Goal: Transaction & Acquisition: Purchase product/service

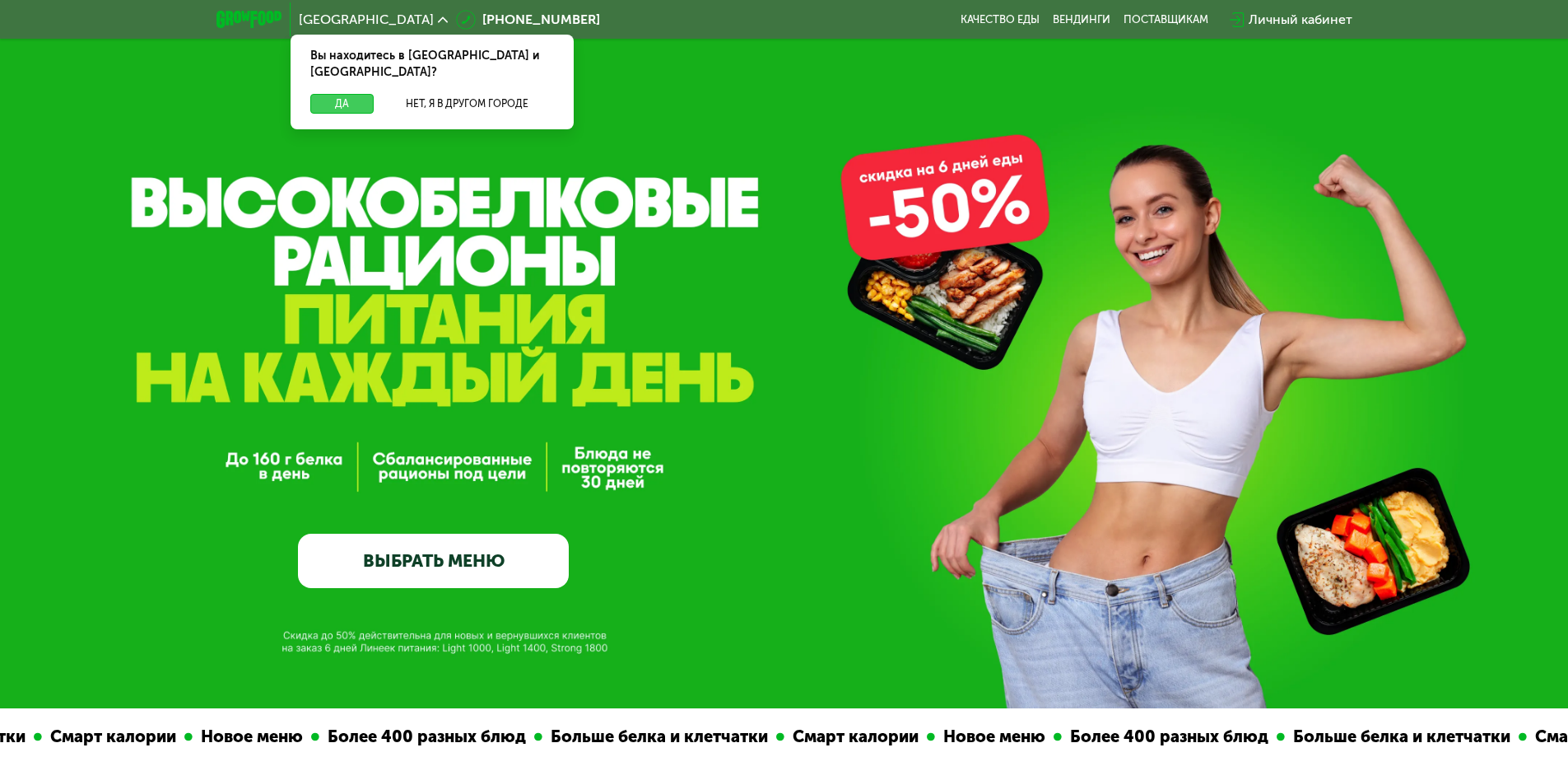
click at [372, 94] on button "Да" at bounding box center [342, 104] width 63 height 20
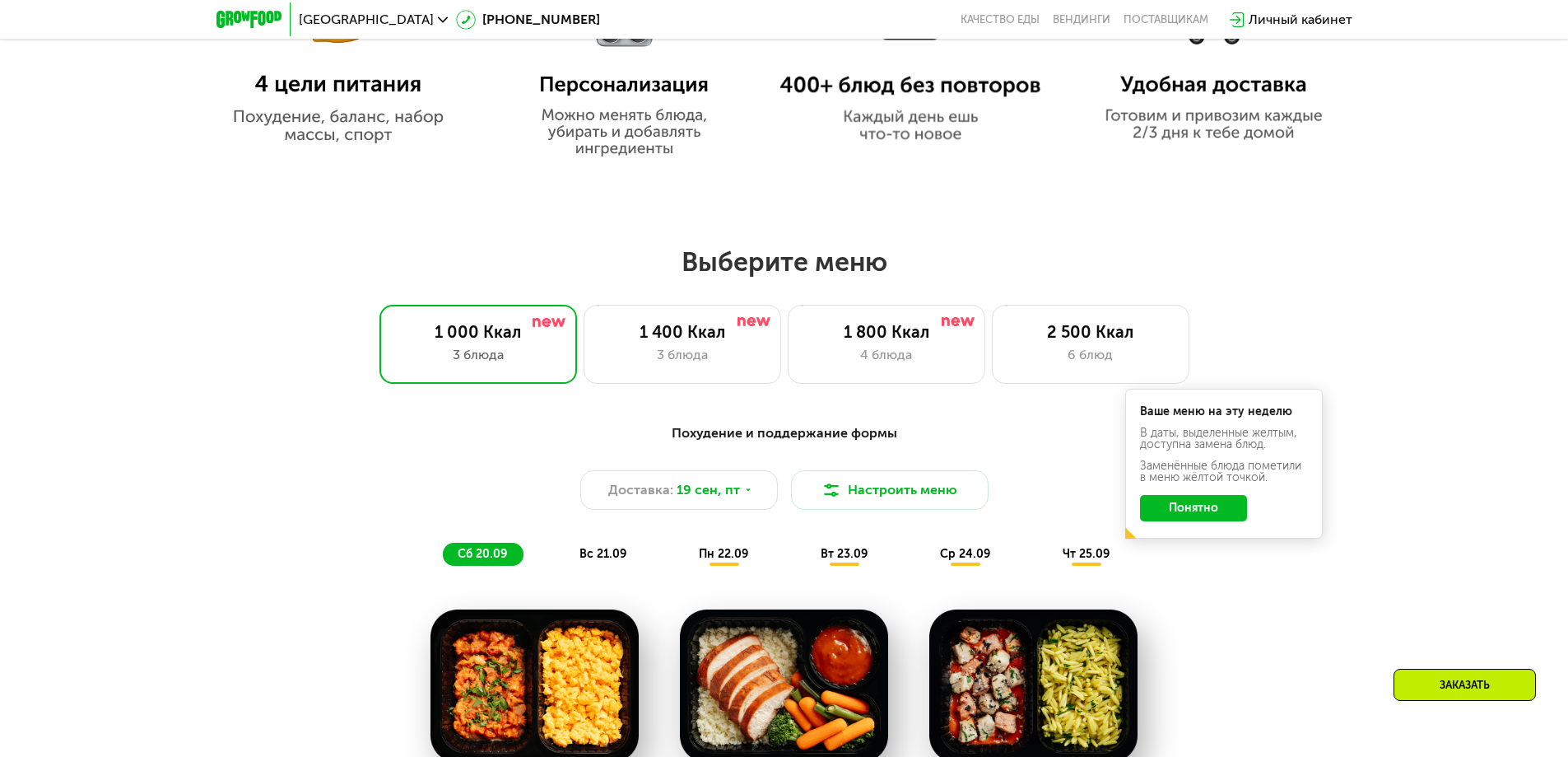
scroll to position [1236, 0]
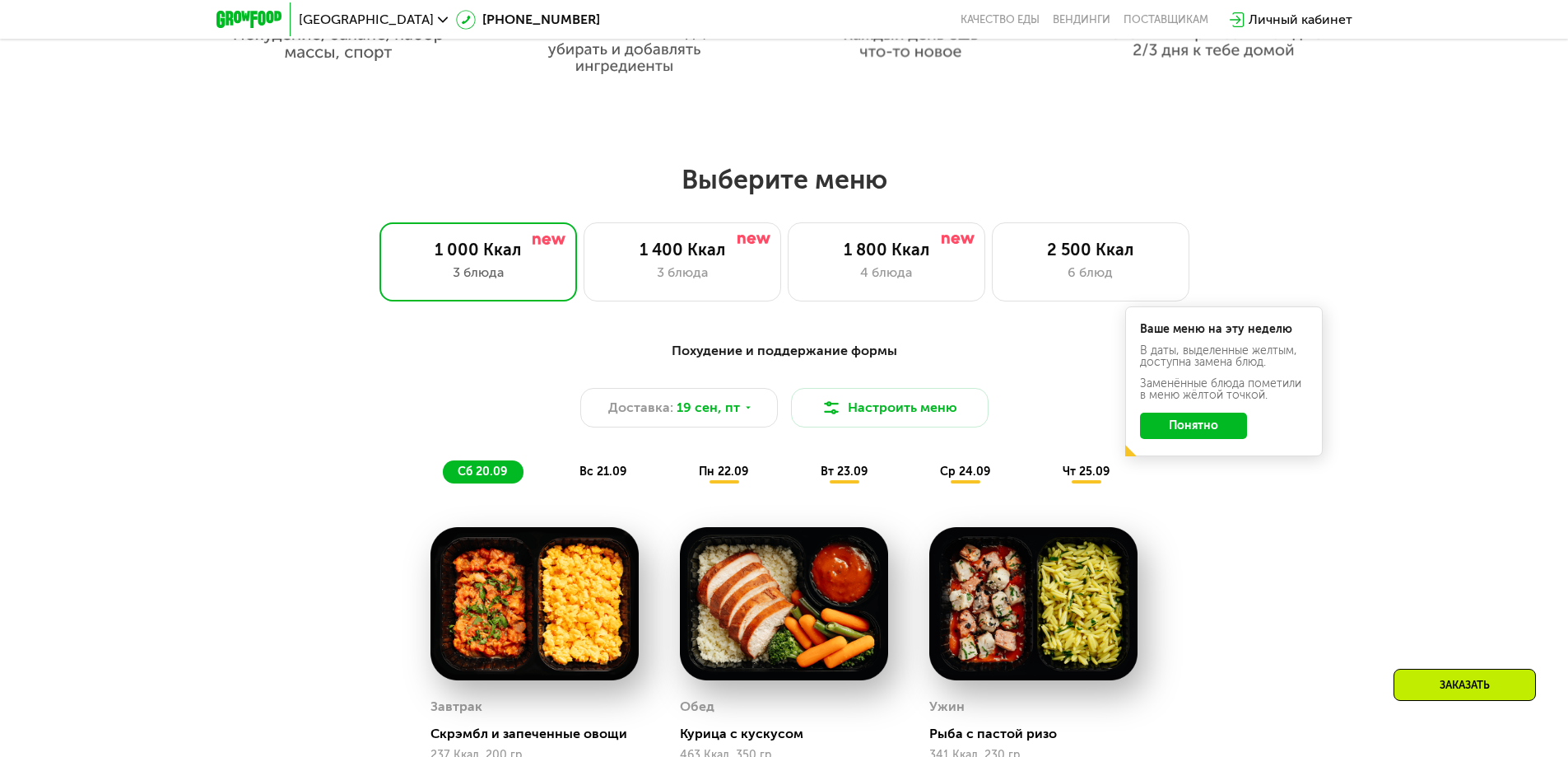
click at [1209, 431] on button "Понятно" at bounding box center [1193, 426] width 107 height 26
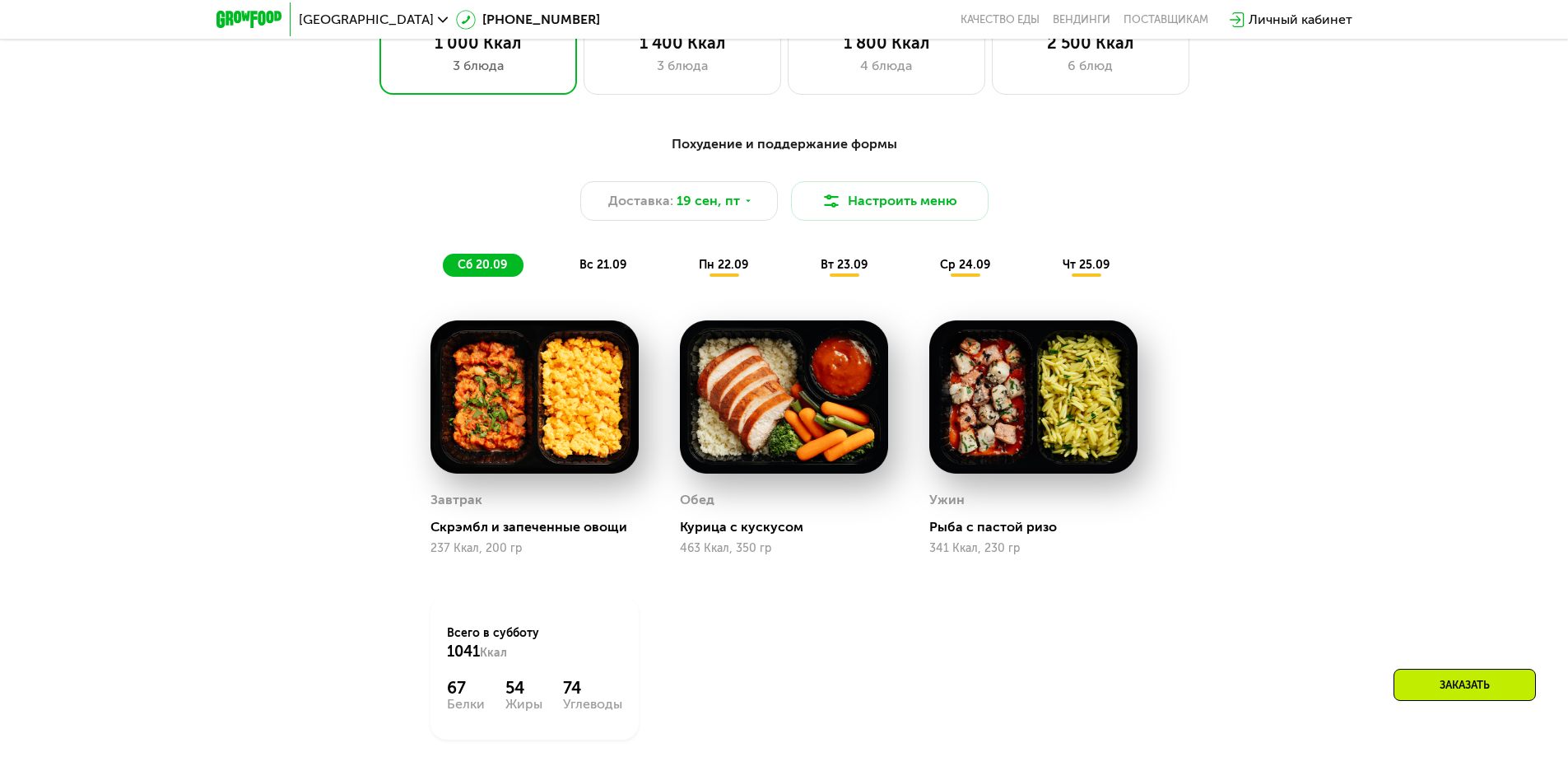
scroll to position [1318, 0]
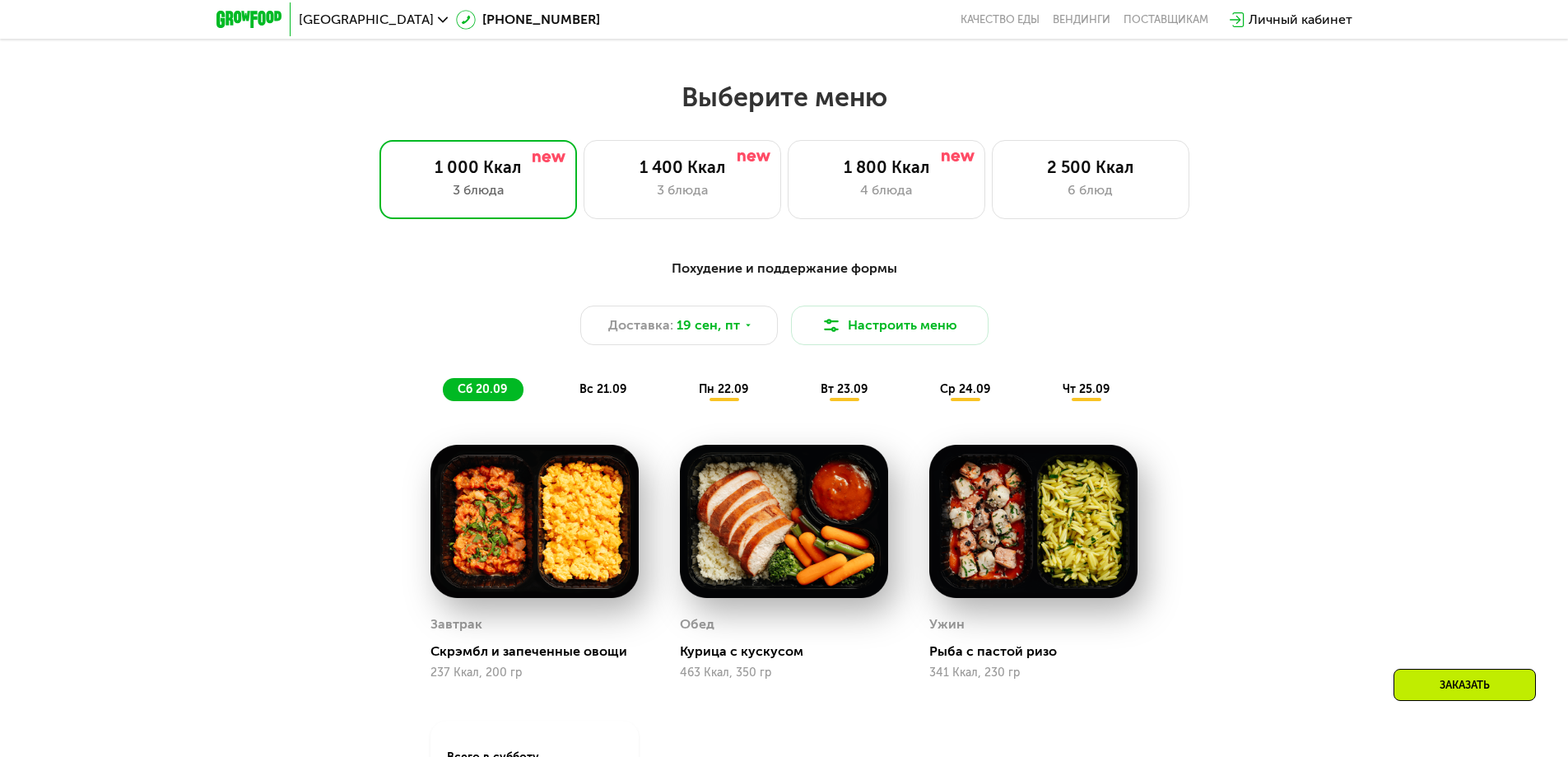
click at [746, 394] on span "пн 22.09" at bounding box center [723, 389] width 49 height 14
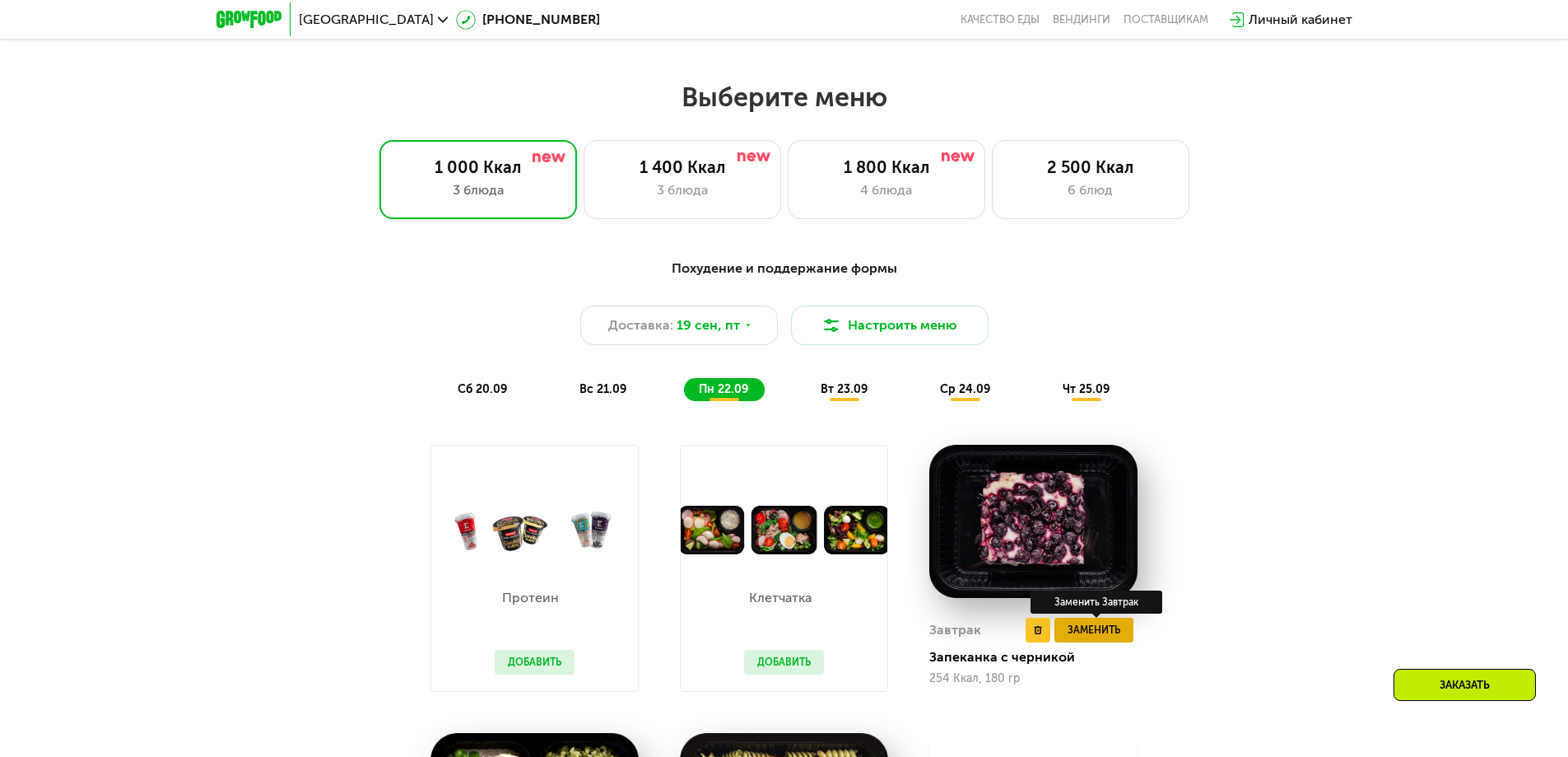
click at [1087, 634] on span "Заменить" at bounding box center [1094, 630] width 53 height 16
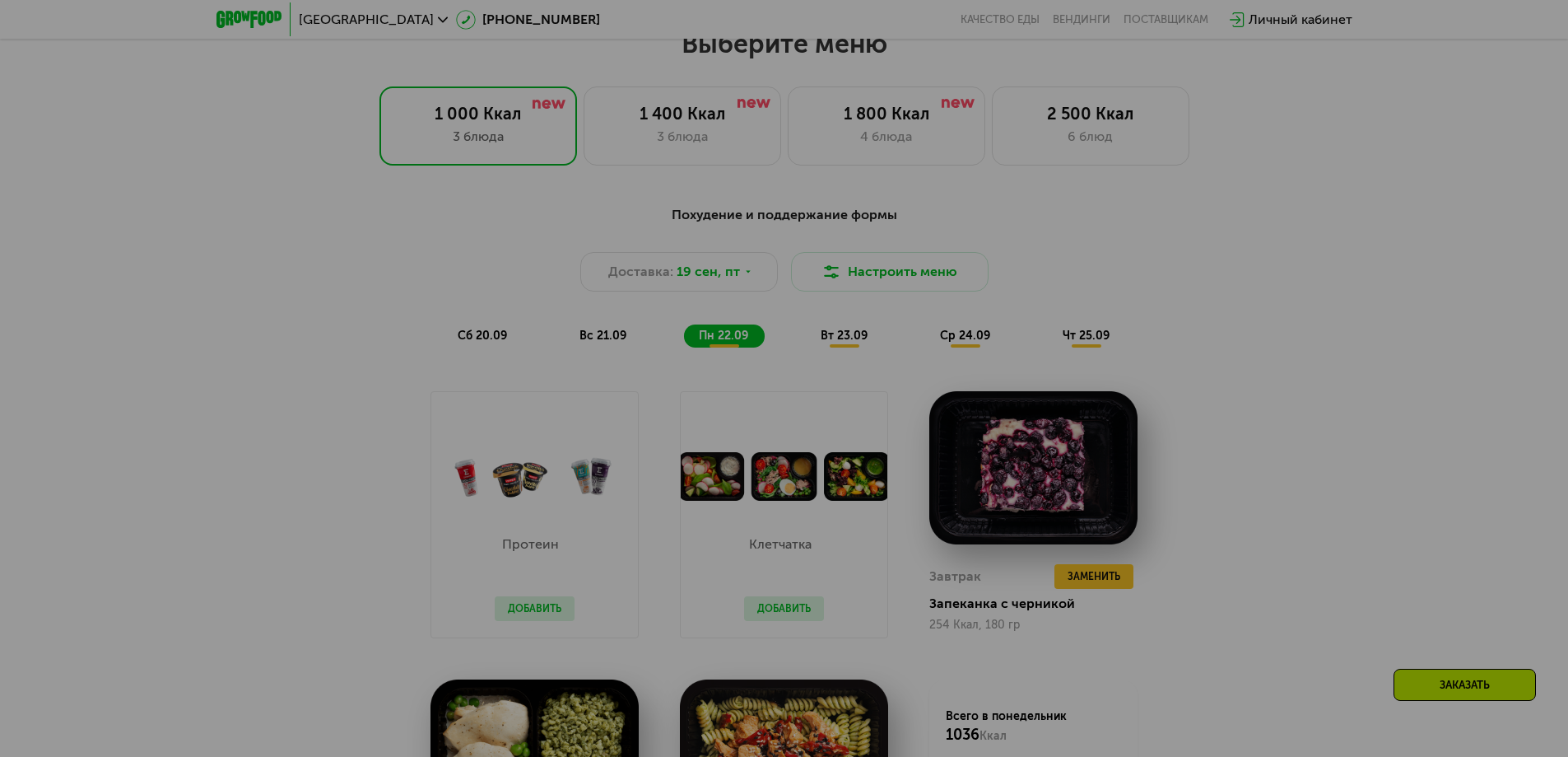
scroll to position [1401, 0]
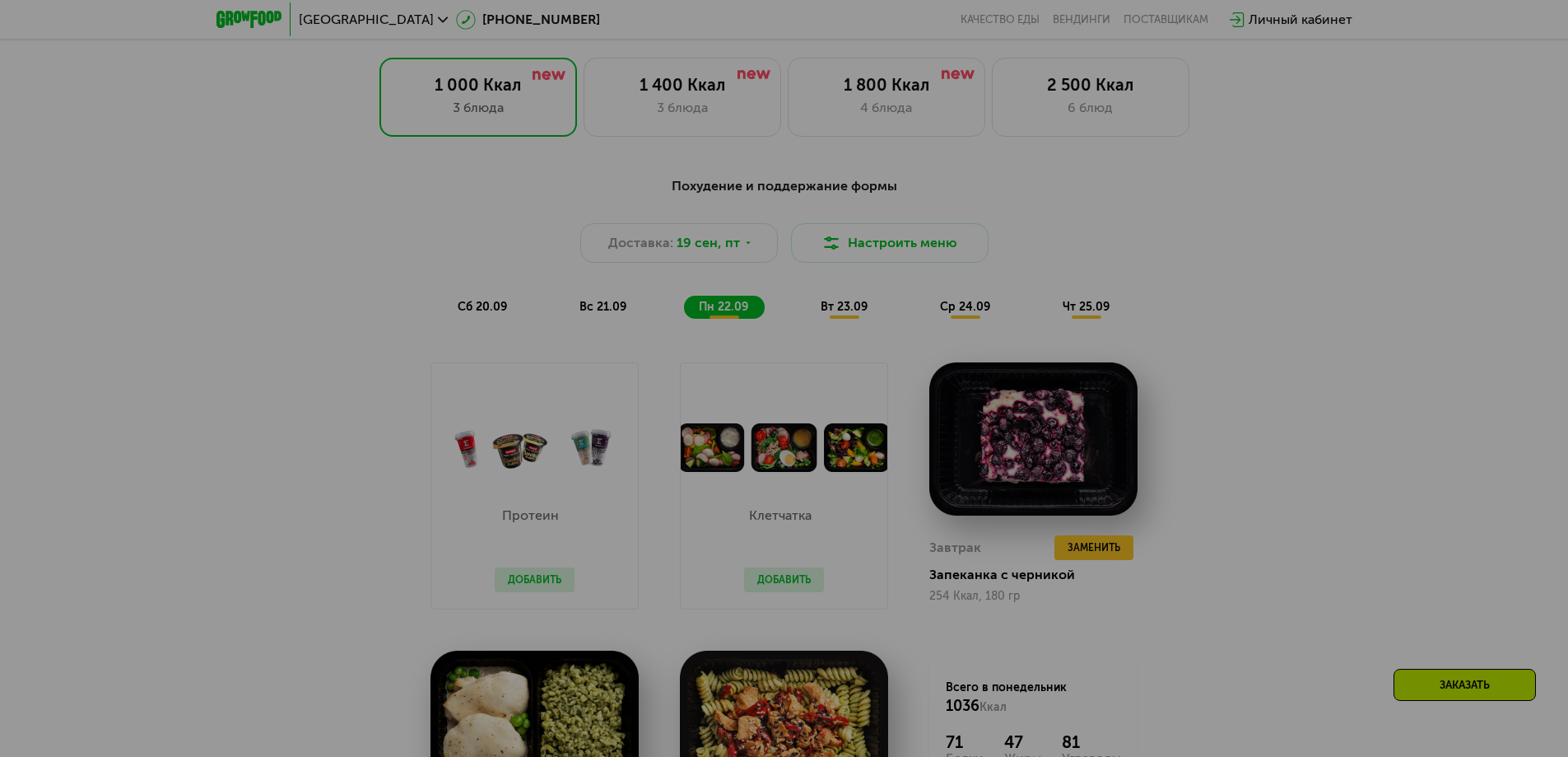
click at [1303, 516] on div at bounding box center [784, 378] width 1568 height 757
click at [1098, 545] on div at bounding box center [784, 378] width 1568 height 757
click at [826, 310] on div at bounding box center [784, 378] width 1568 height 757
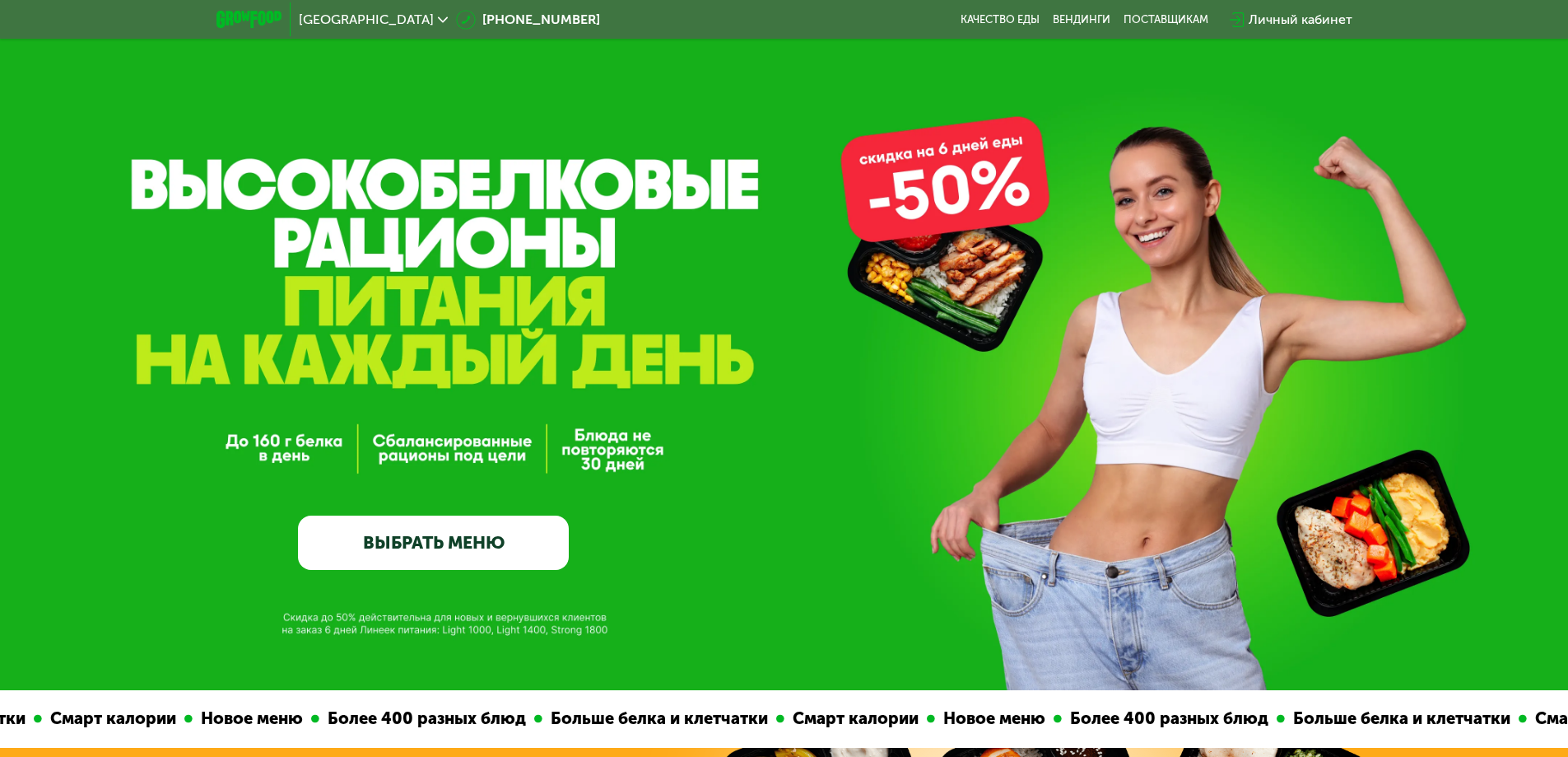
scroll to position [412, 0]
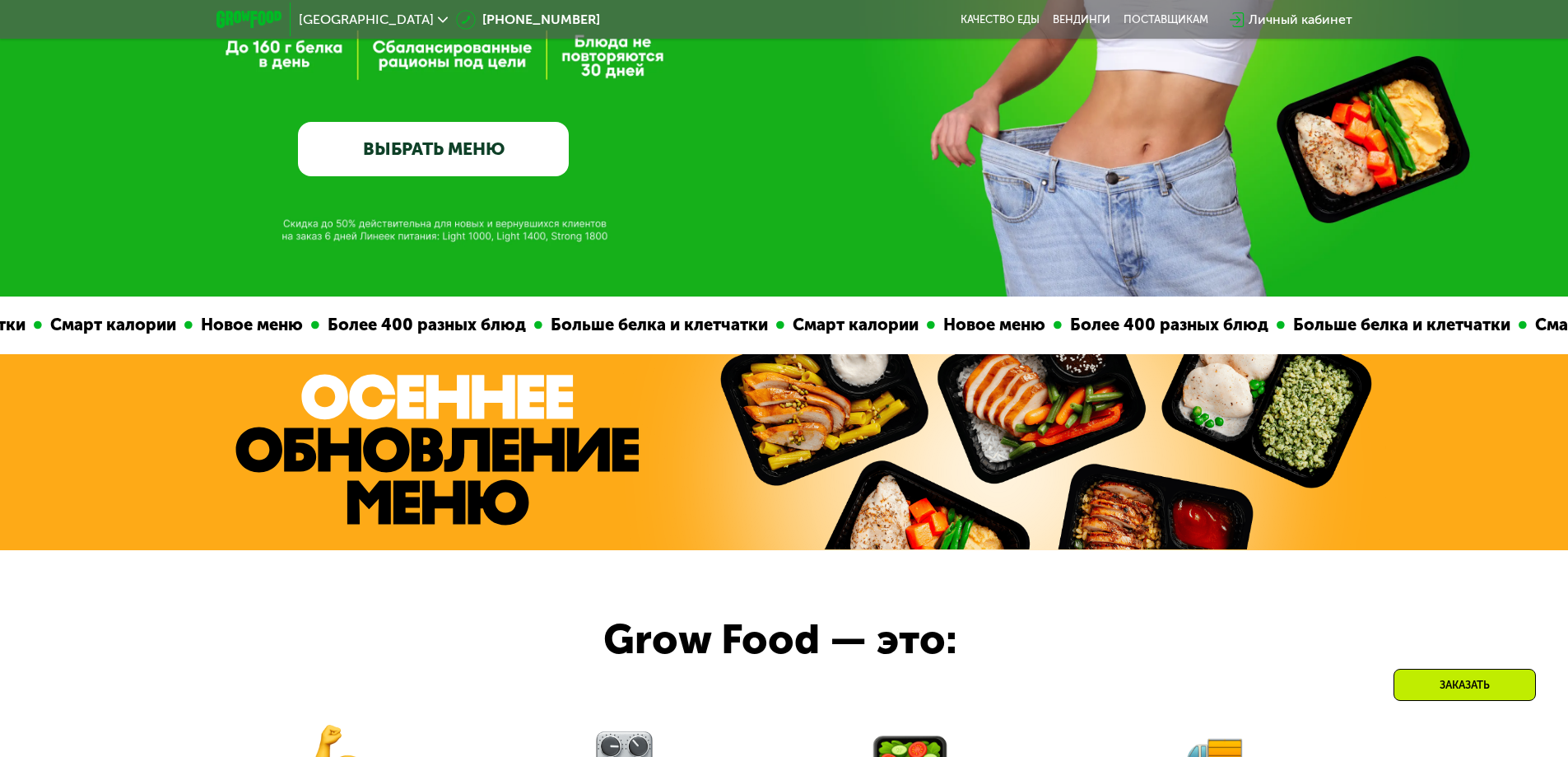
click at [413, 149] on link "ВЫБРАТЬ МЕНЮ" at bounding box center [433, 149] width 271 height 54
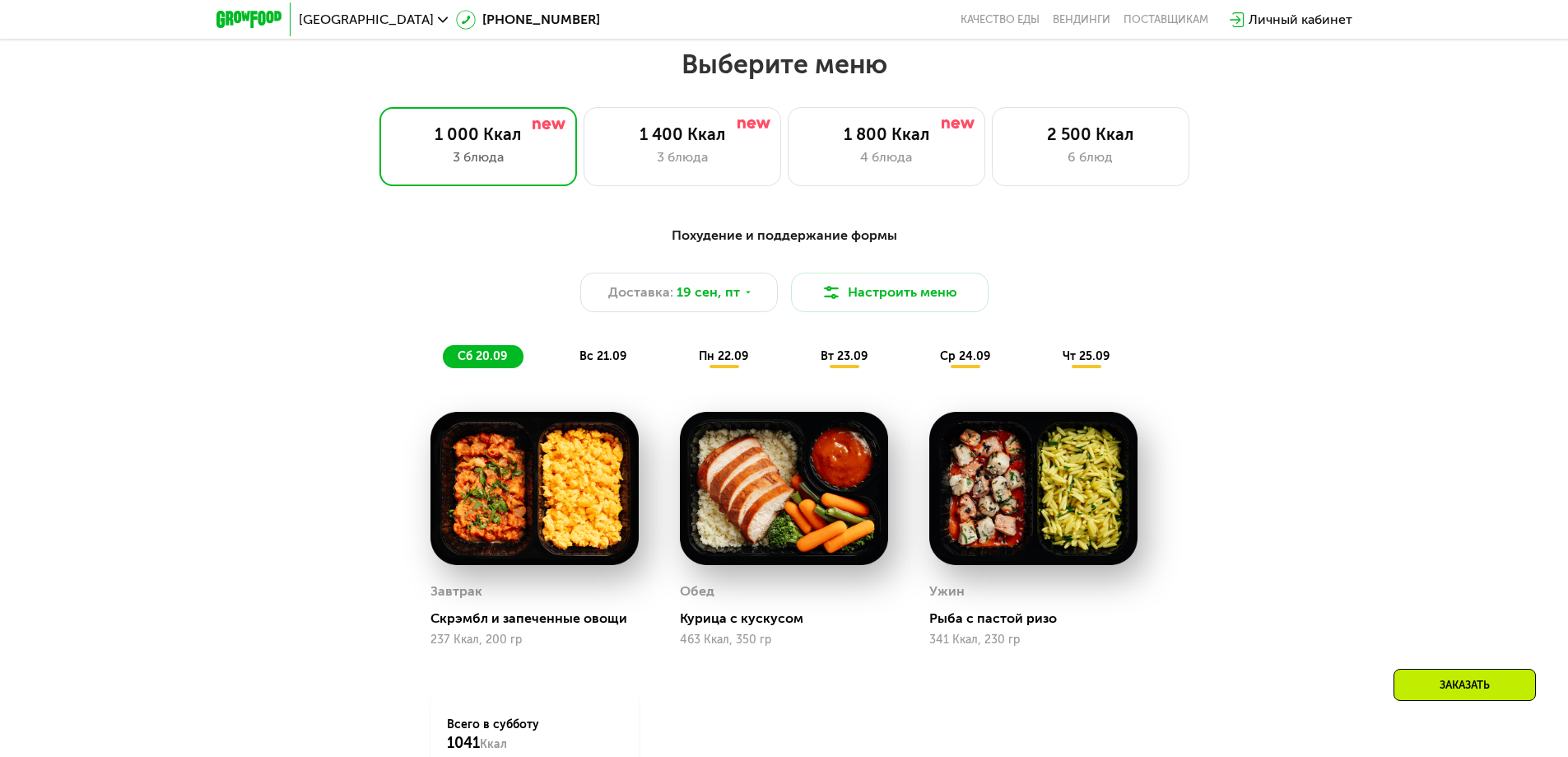
scroll to position [1366, 0]
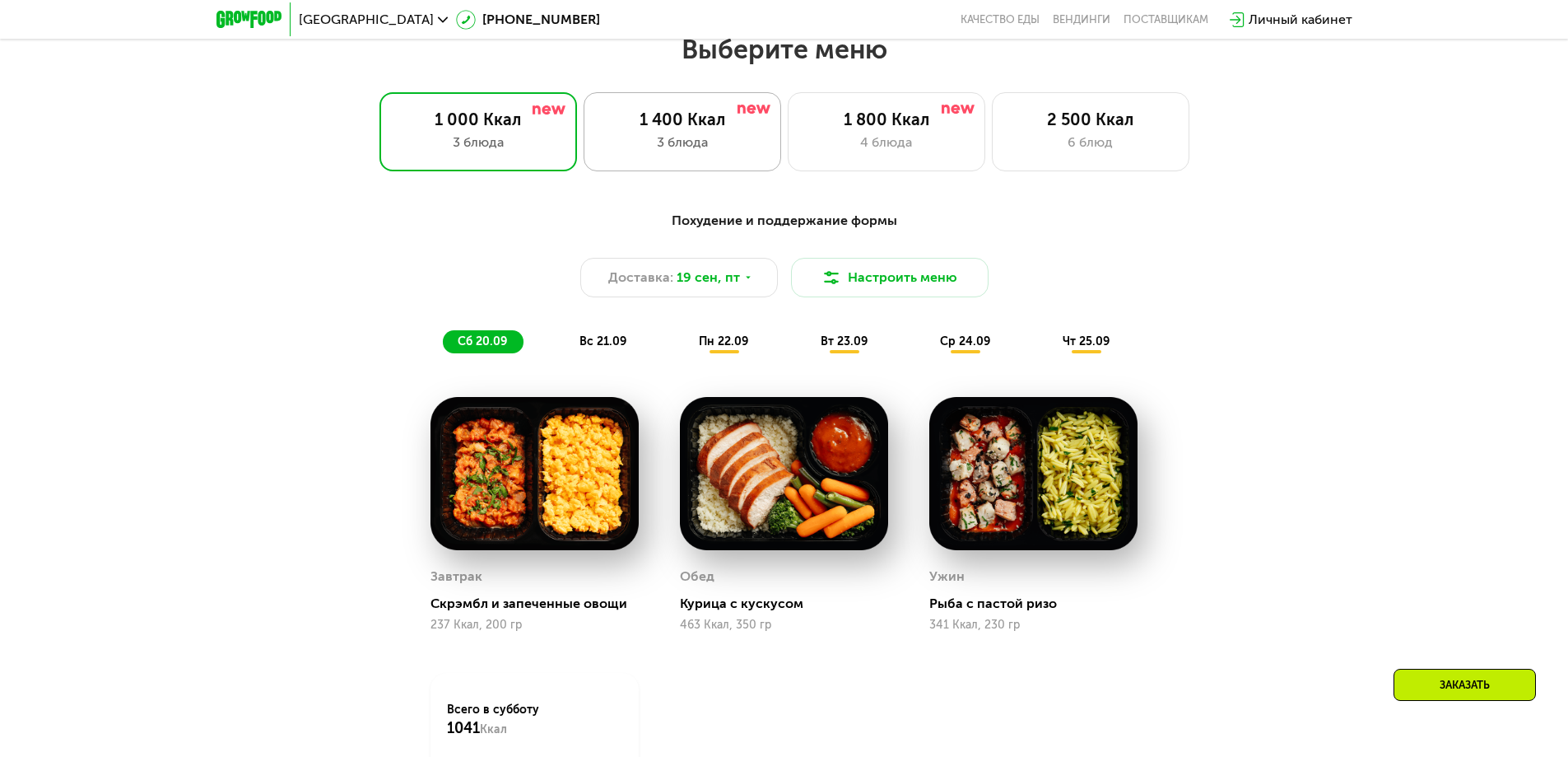
click at [713, 151] on div "3 блюда" at bounding box center [682, 143] width 163 height 20
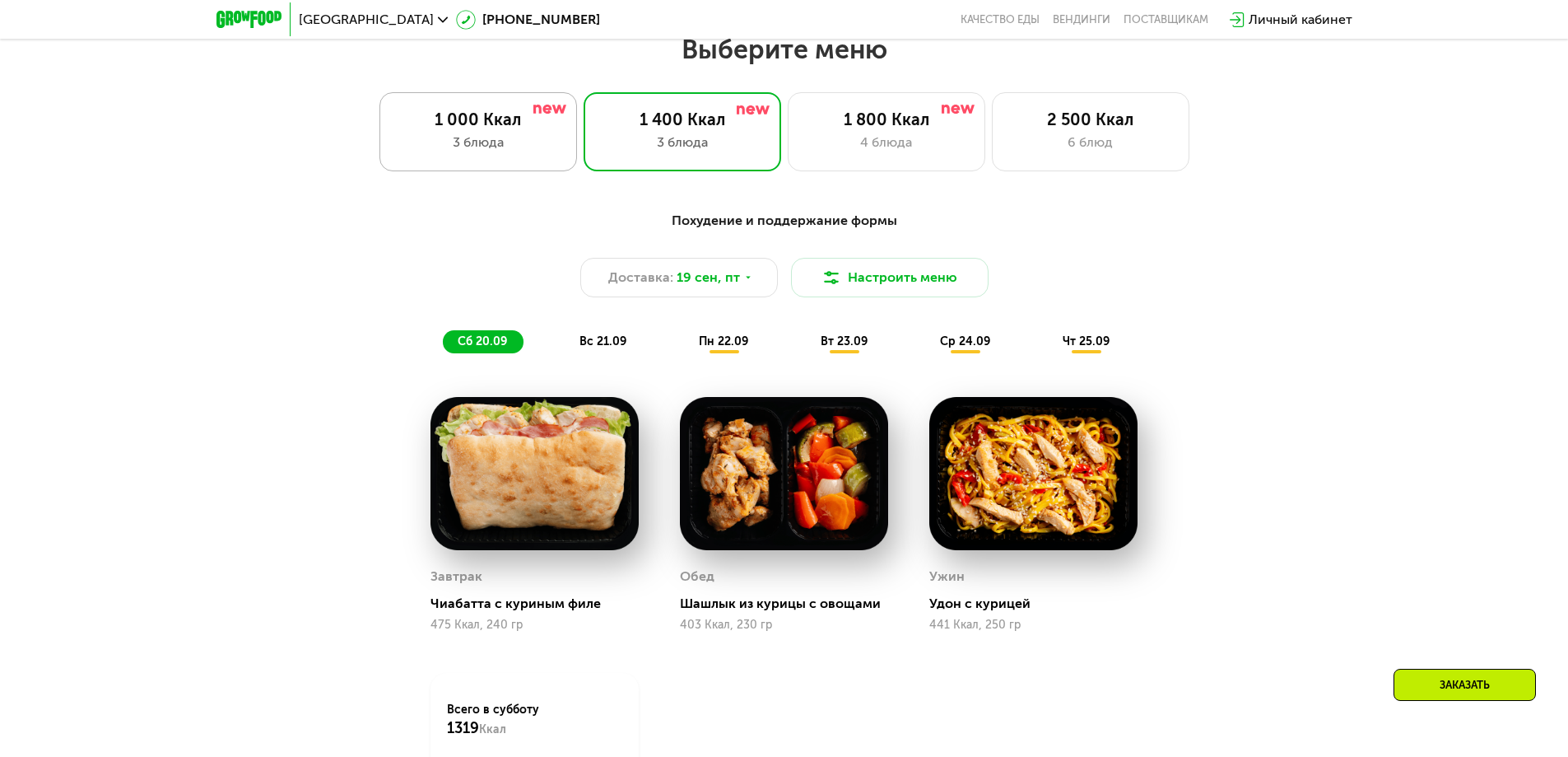
click at [476, 115] on div "1 000 Ккал" at bounding box center [478, 120] width 163 height 20
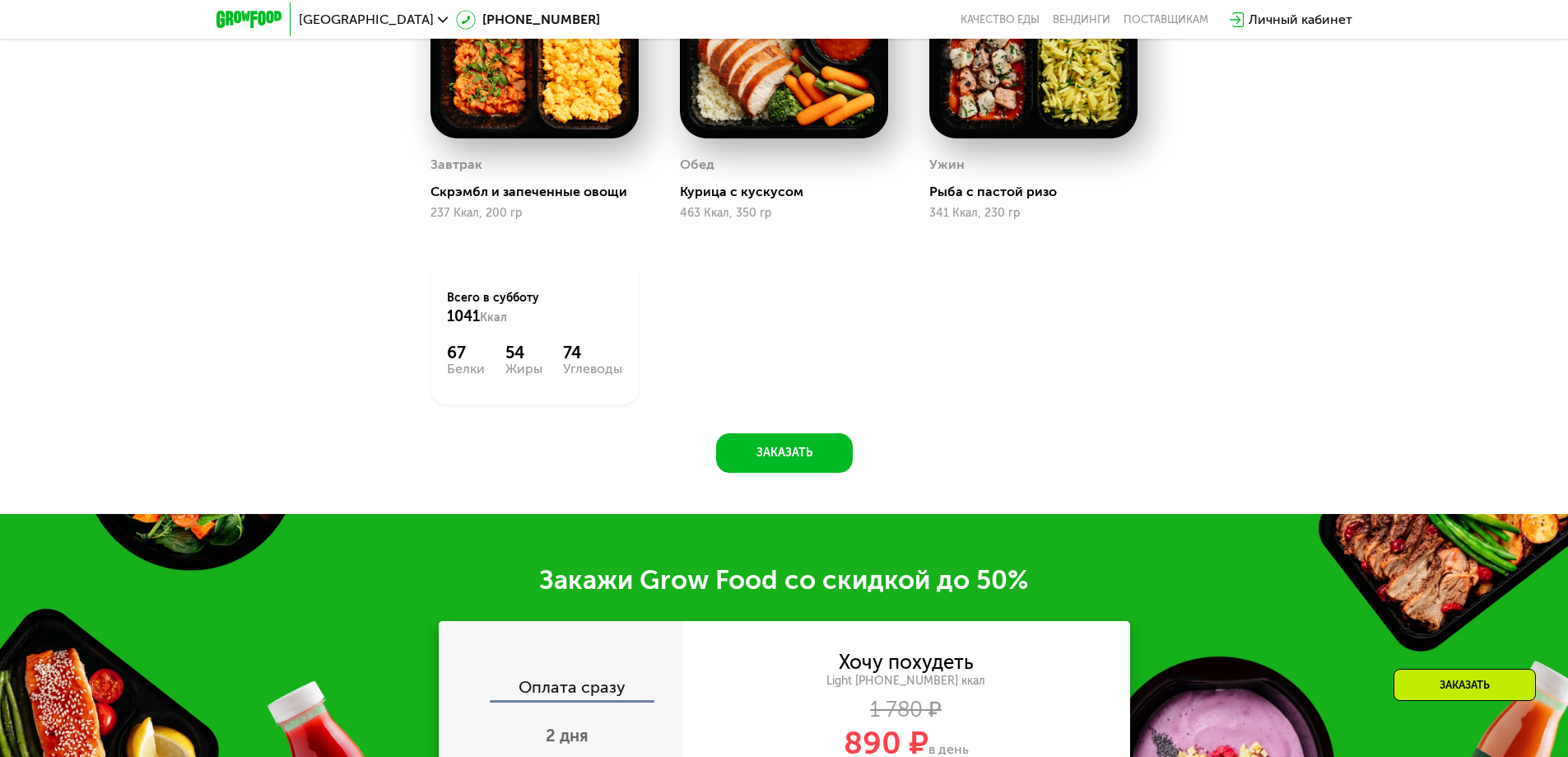
scroll to position [1531, 0]
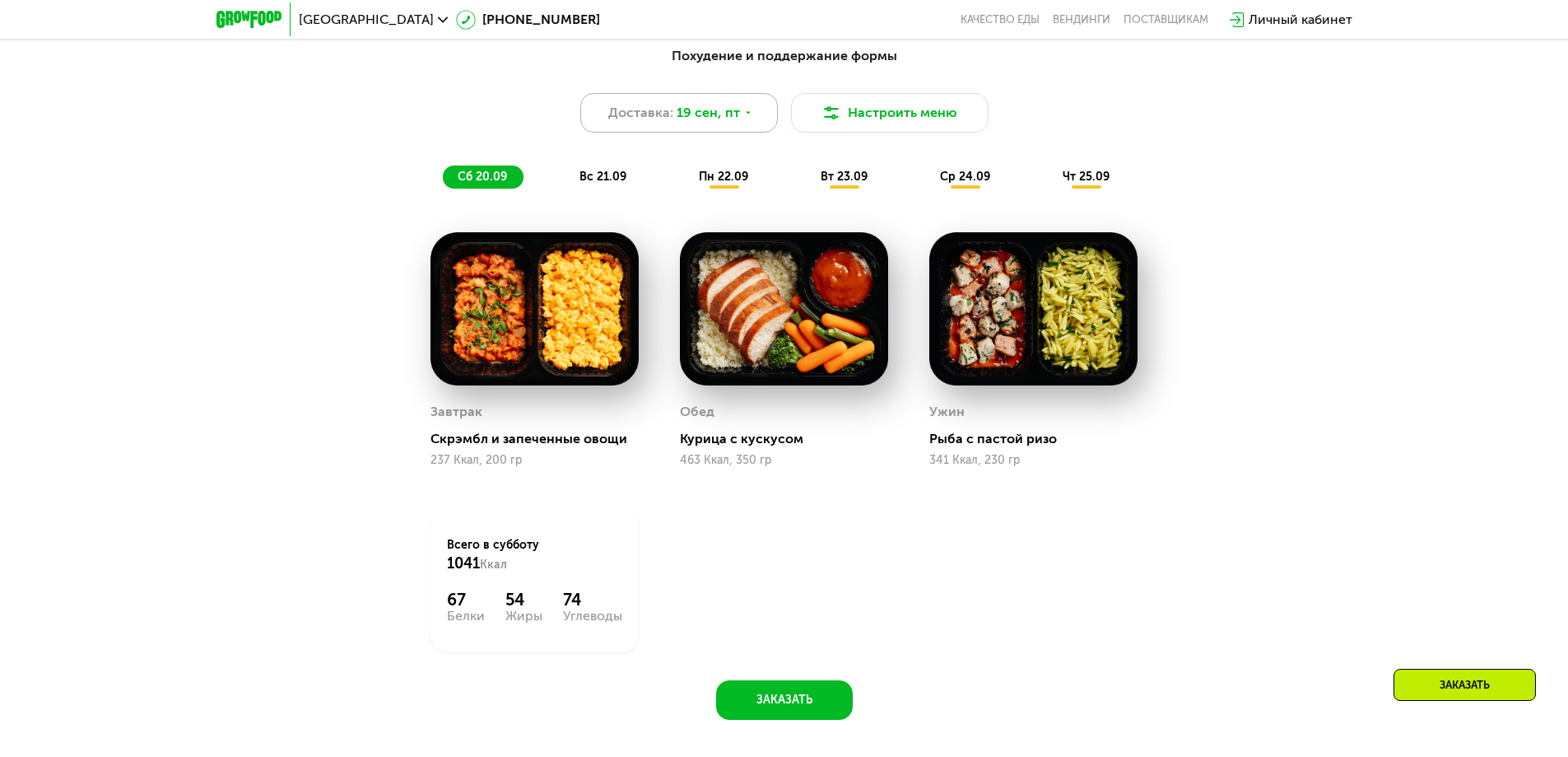
click at [700, 111] on span "19 сен, пт" at bounding box center [708, 113] width 63 height 20
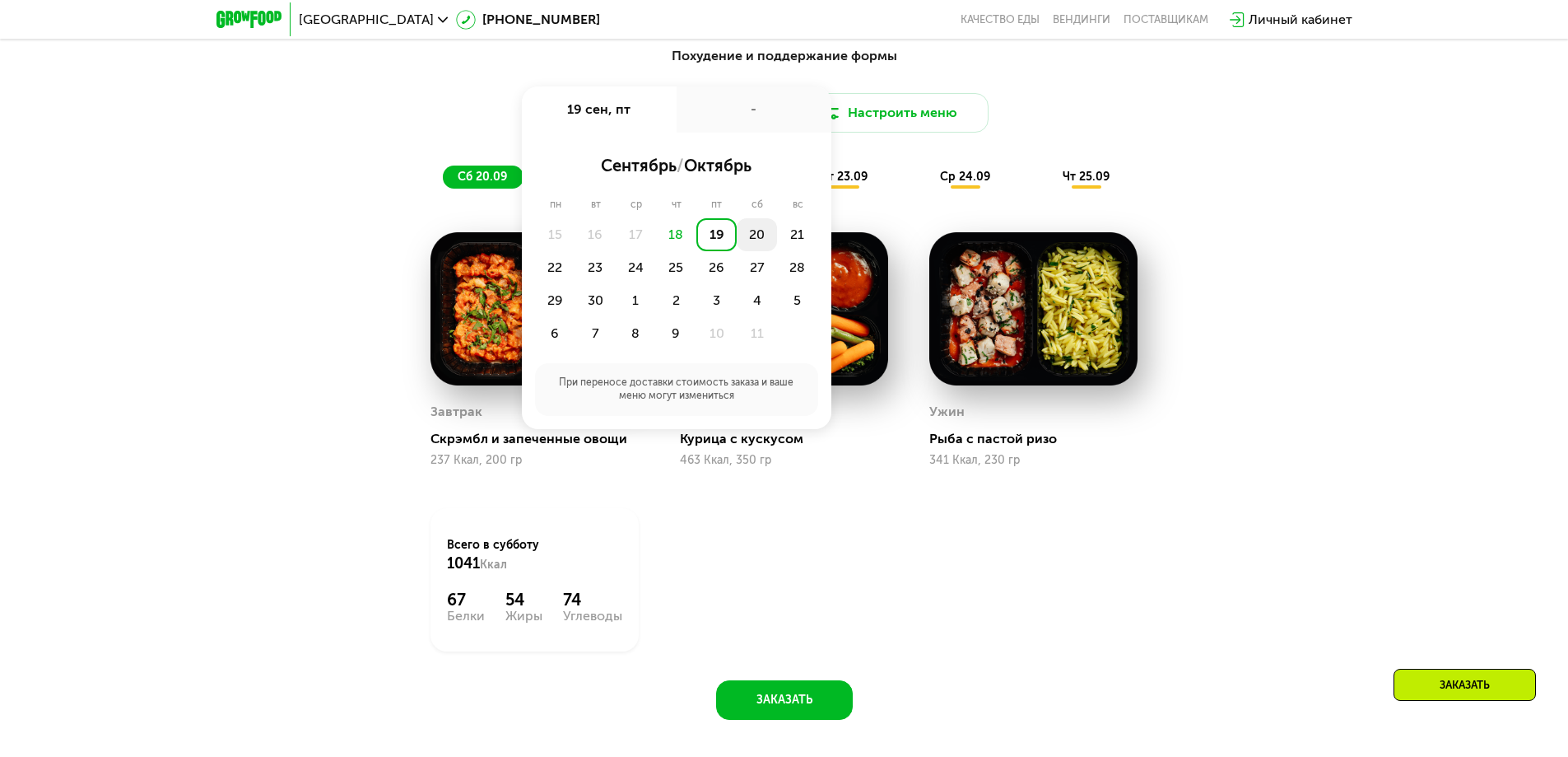
click at [762, 241] on div "20" at bounding box center [757, 234] width 40 height 33
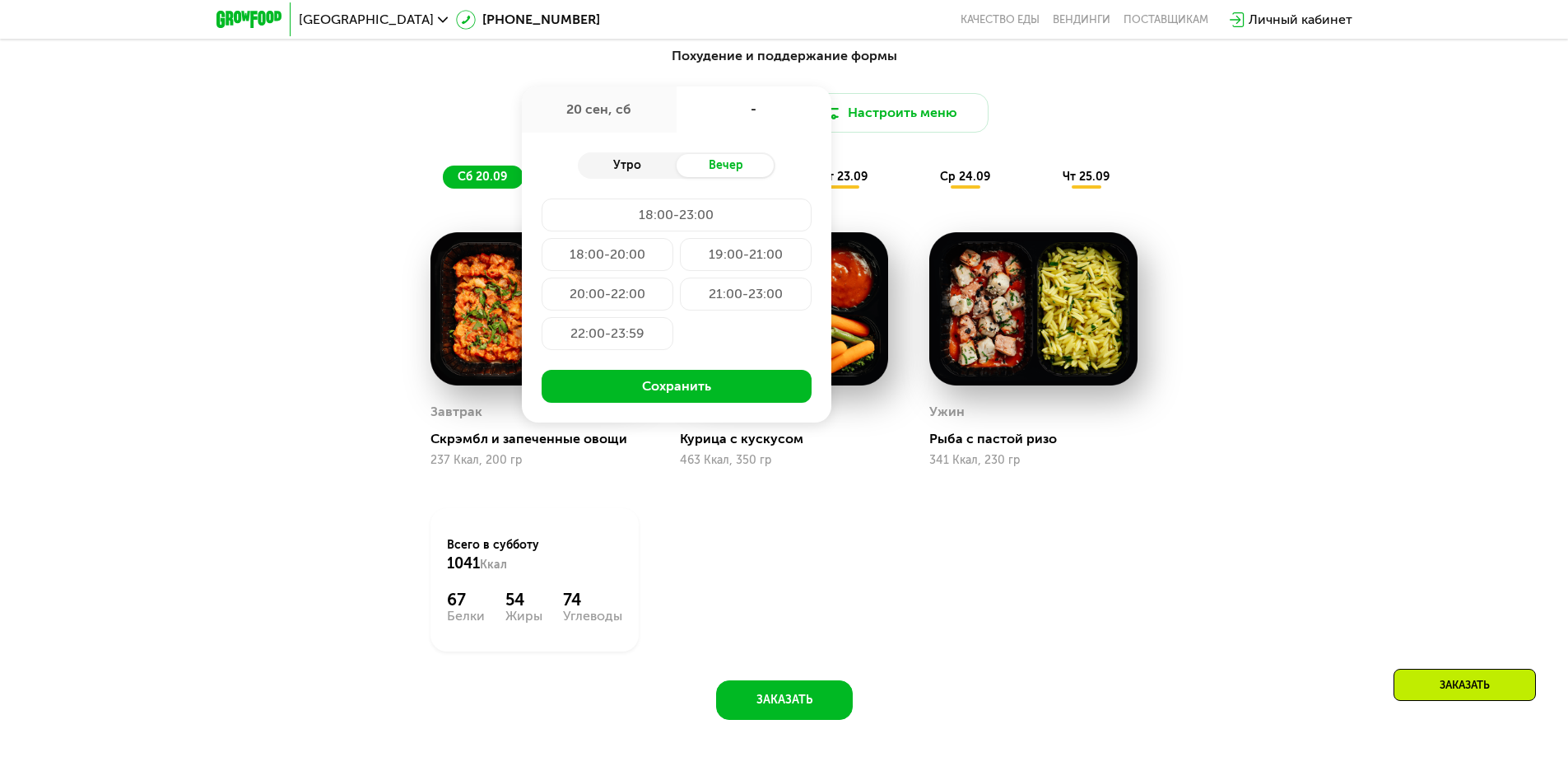
click at [644, 162] on div "Утро" at bounding box center [627, 165] width 99 height 23
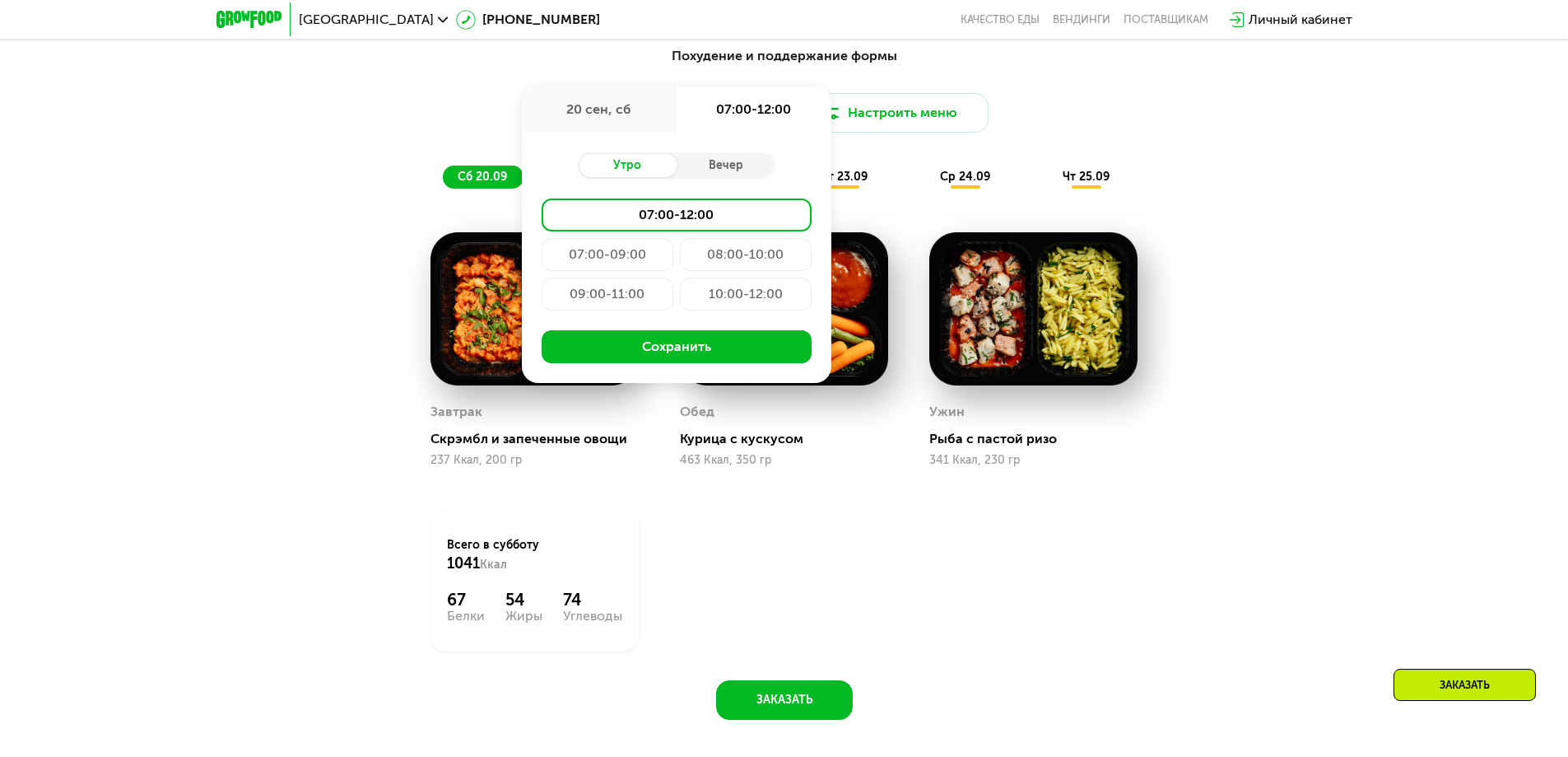
click at [1383, 247] on div "Похудение и поддержание формы Доставка: 20 сен, сб 20 сен, сб 07:00-12:00 Утро …" at bounding box center [784, 392] width 1568 height 738
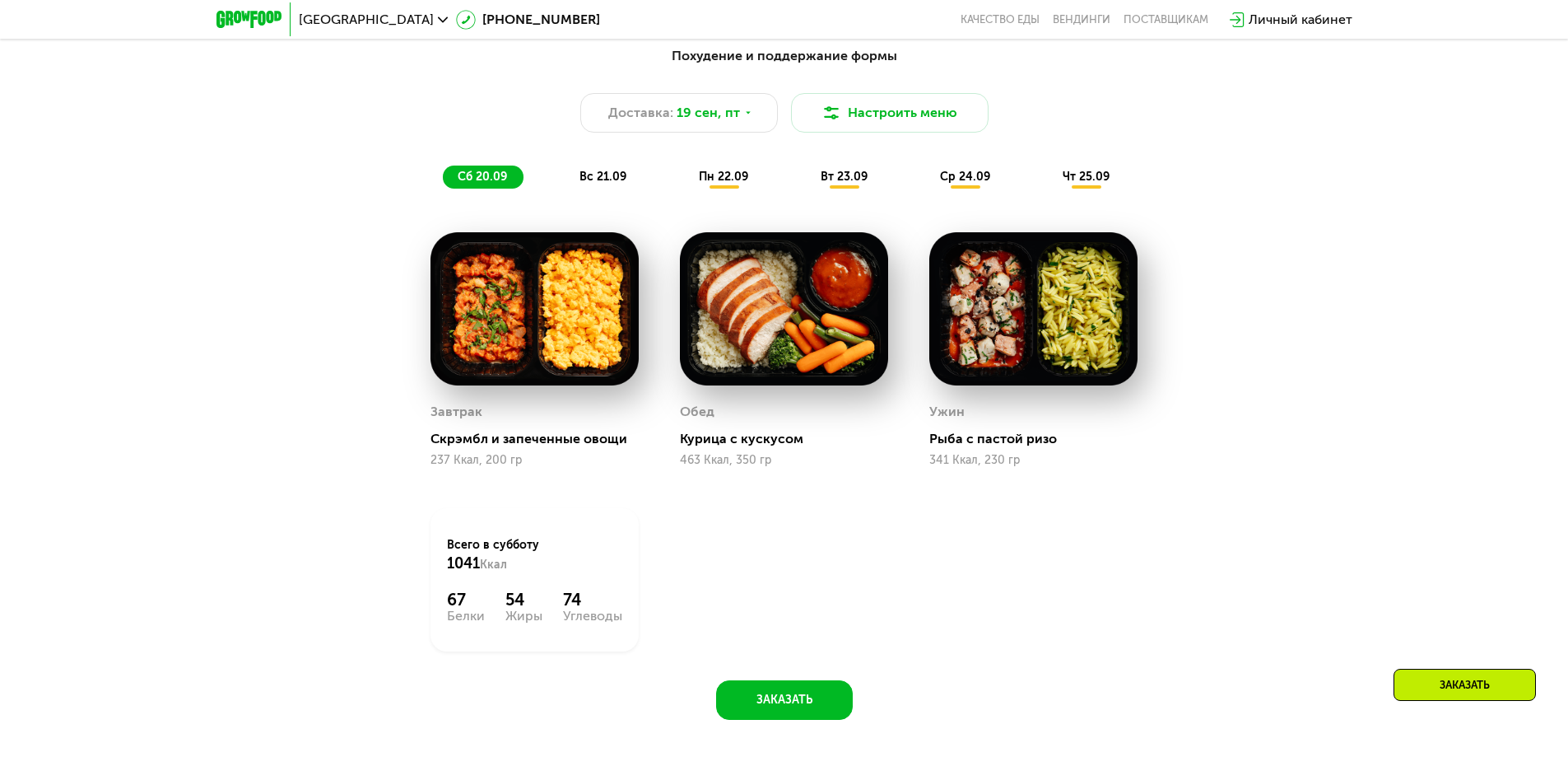
click at [610, 159] on div "Похудение и поддержание формы Доставка: 19 сен, пт Настроить меню сб 20.09 вс 2…" at bounding box center [784, 117] width 974 height 143
click at [606, 175] on span "вс 21.09" at bounding box center [603, 177] width 47 height 14
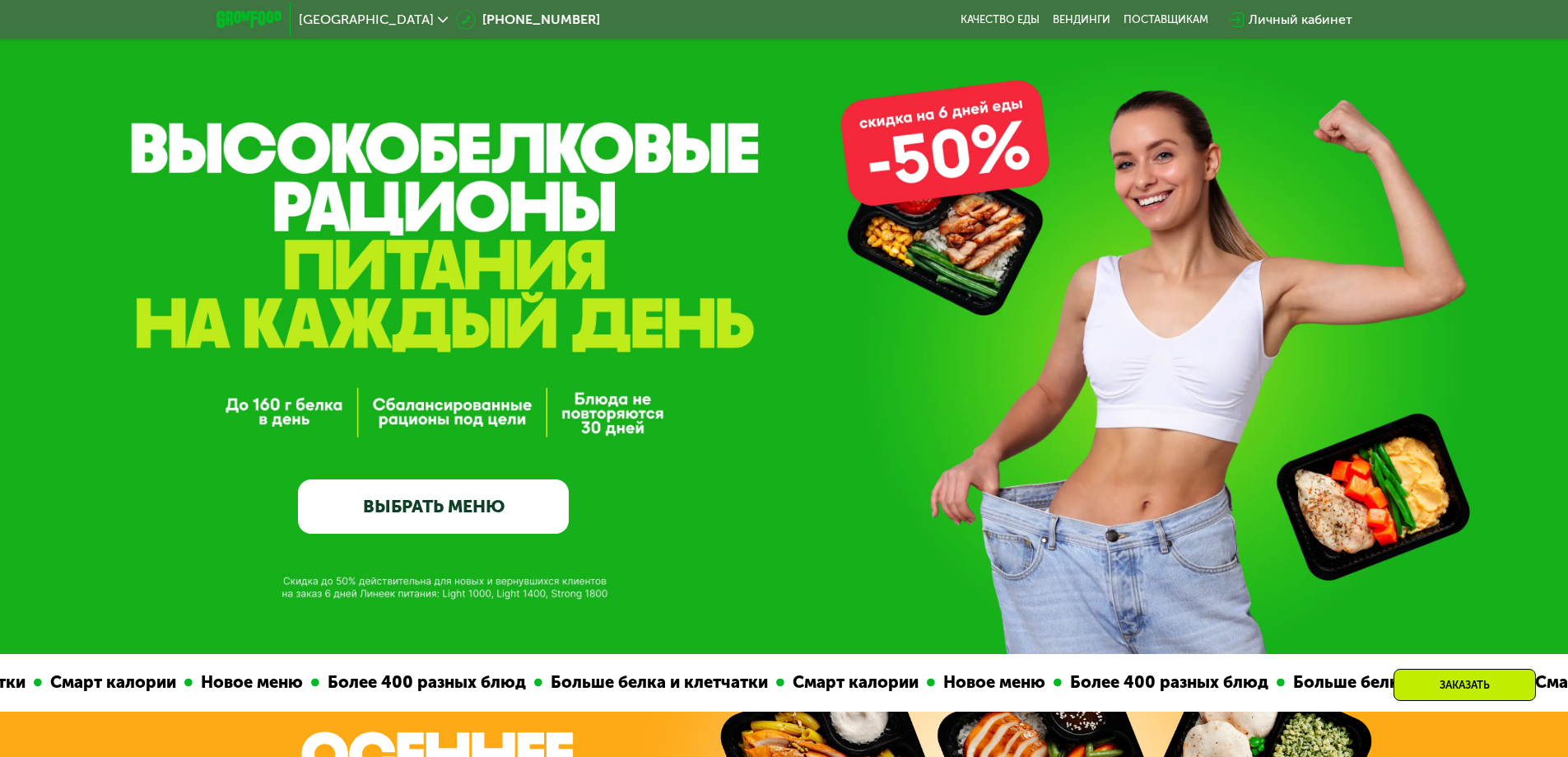
scroll to position [165, 0]
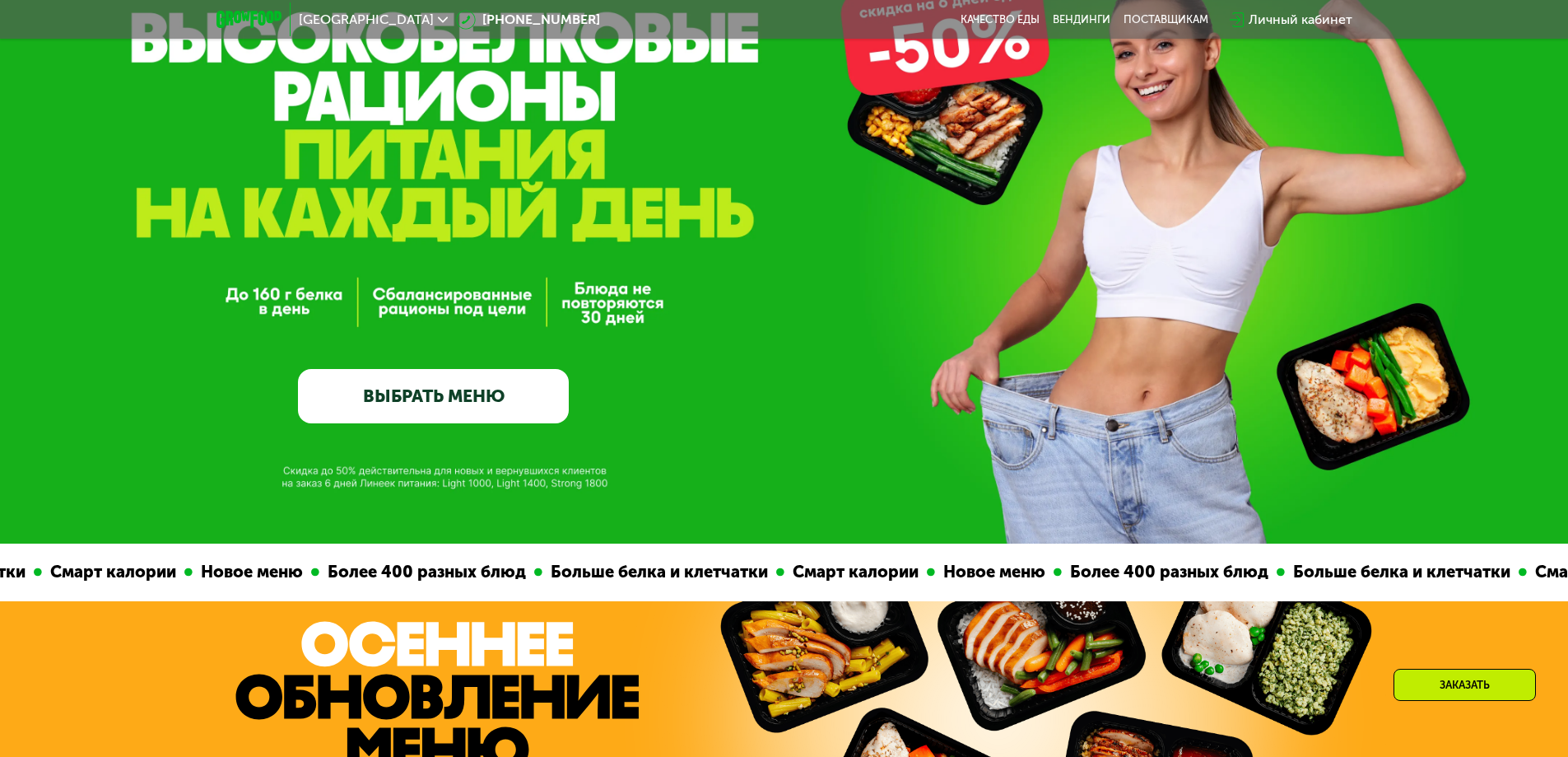
click at [424, 381] on link "ВЫБРАТЬ МЕНЮ" at bounding box center [433, 396] width 271 height 54
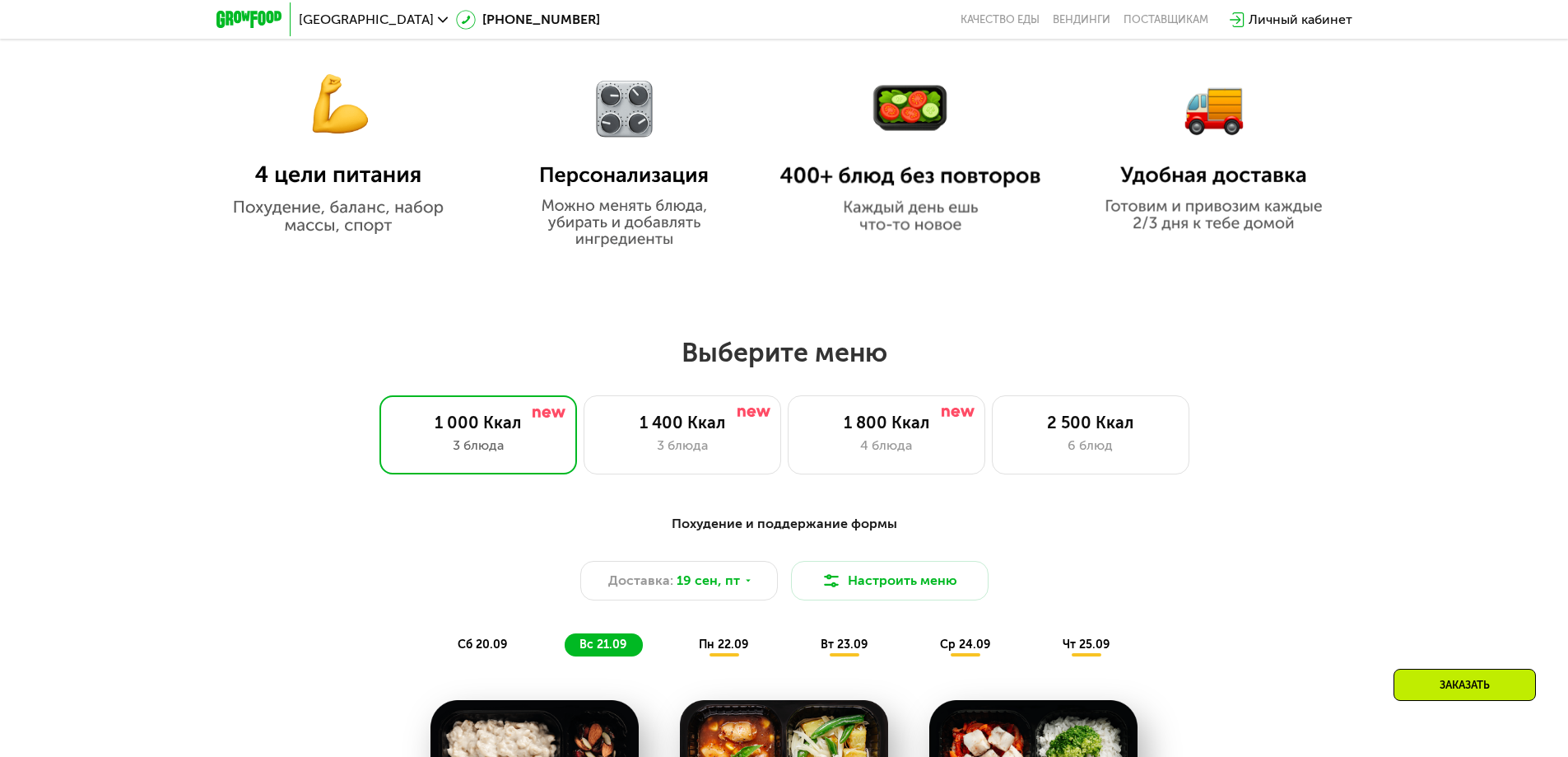
scroll to position [1201, 0]
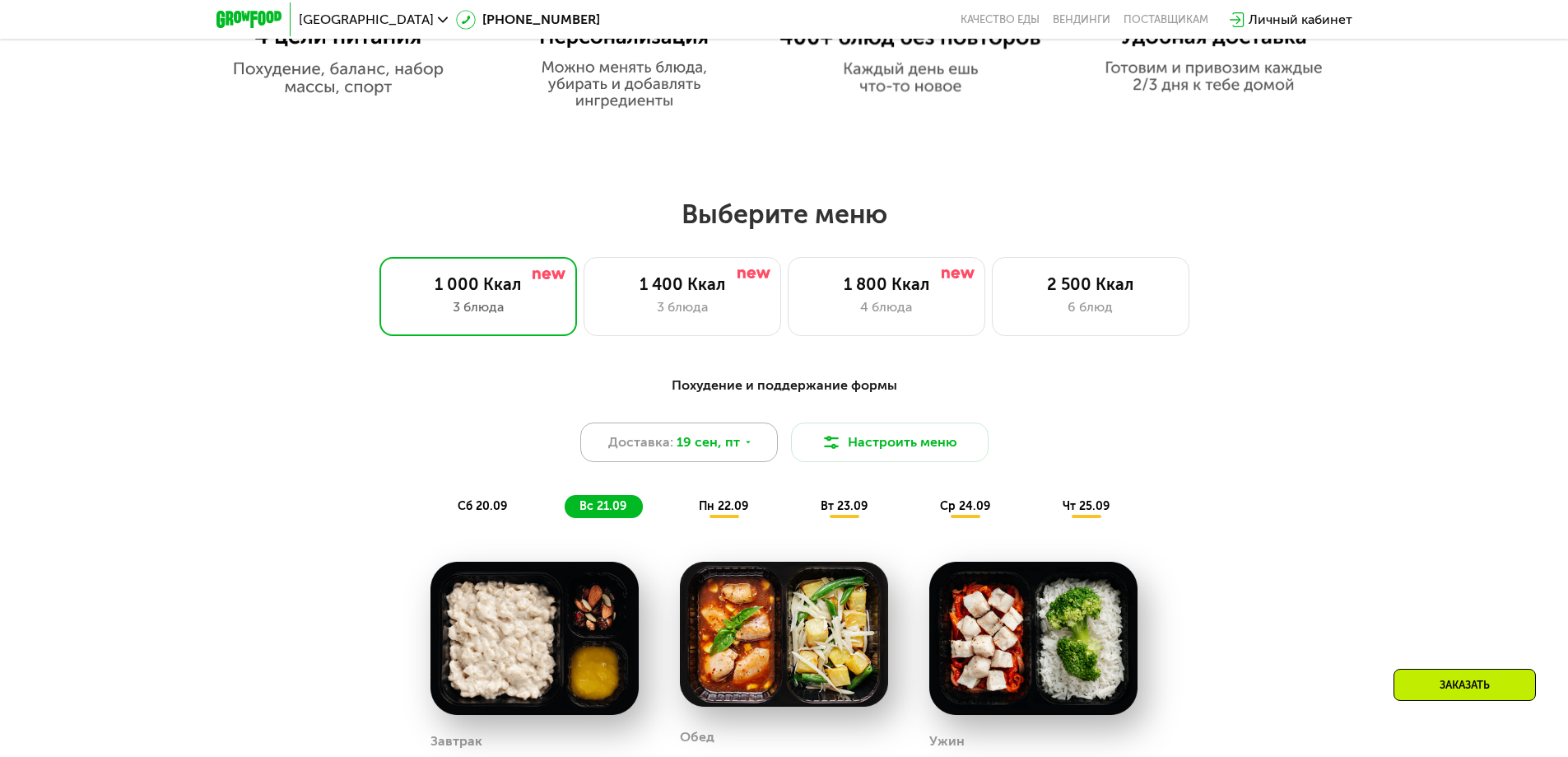
click at [696, 452] on span "19 сен, пт" at bounding box center [708, 443] width 63 height 20
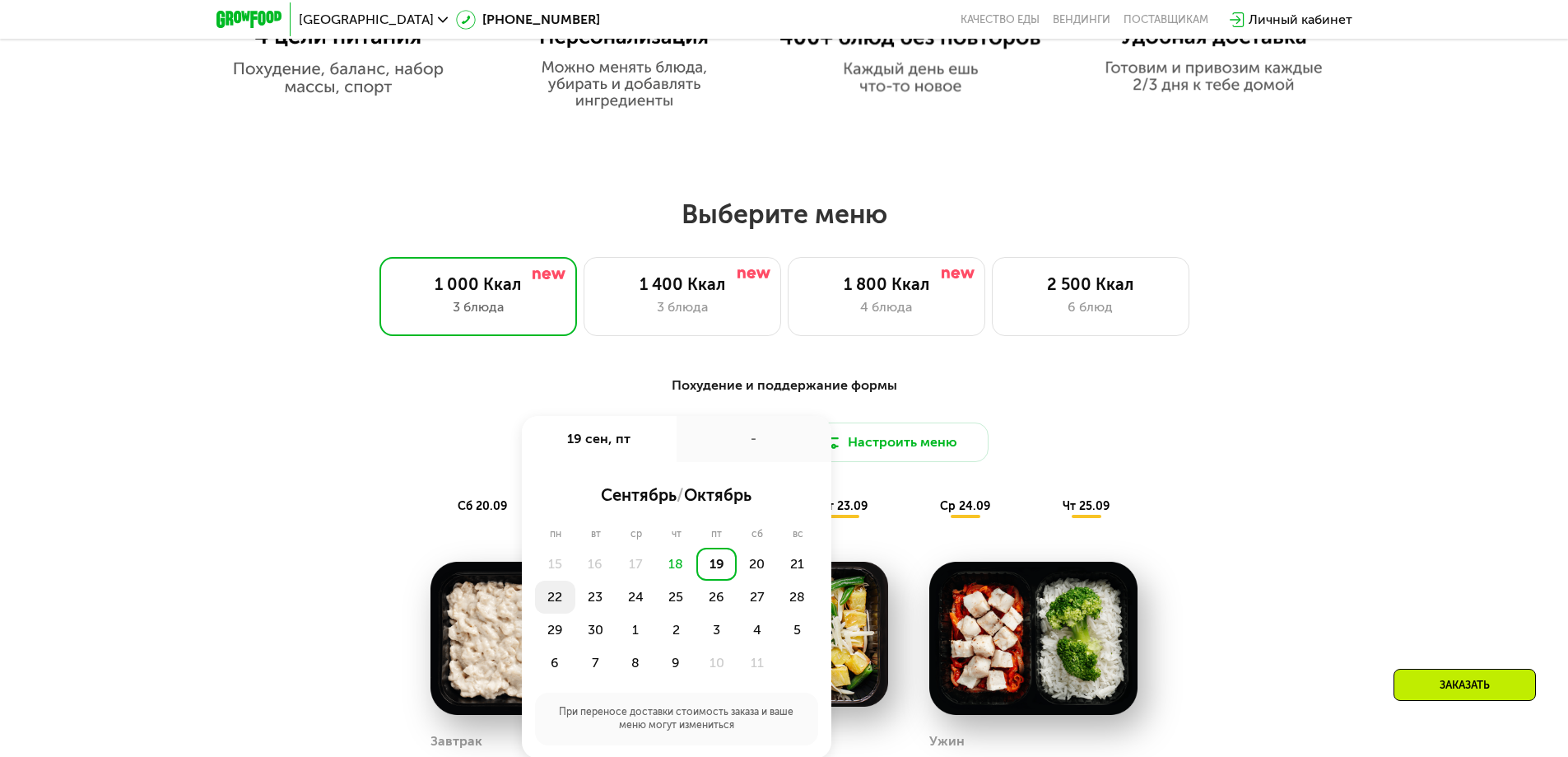
click at [550, 602] on div "22" at bounding box center [556, 597] width 40 height 33
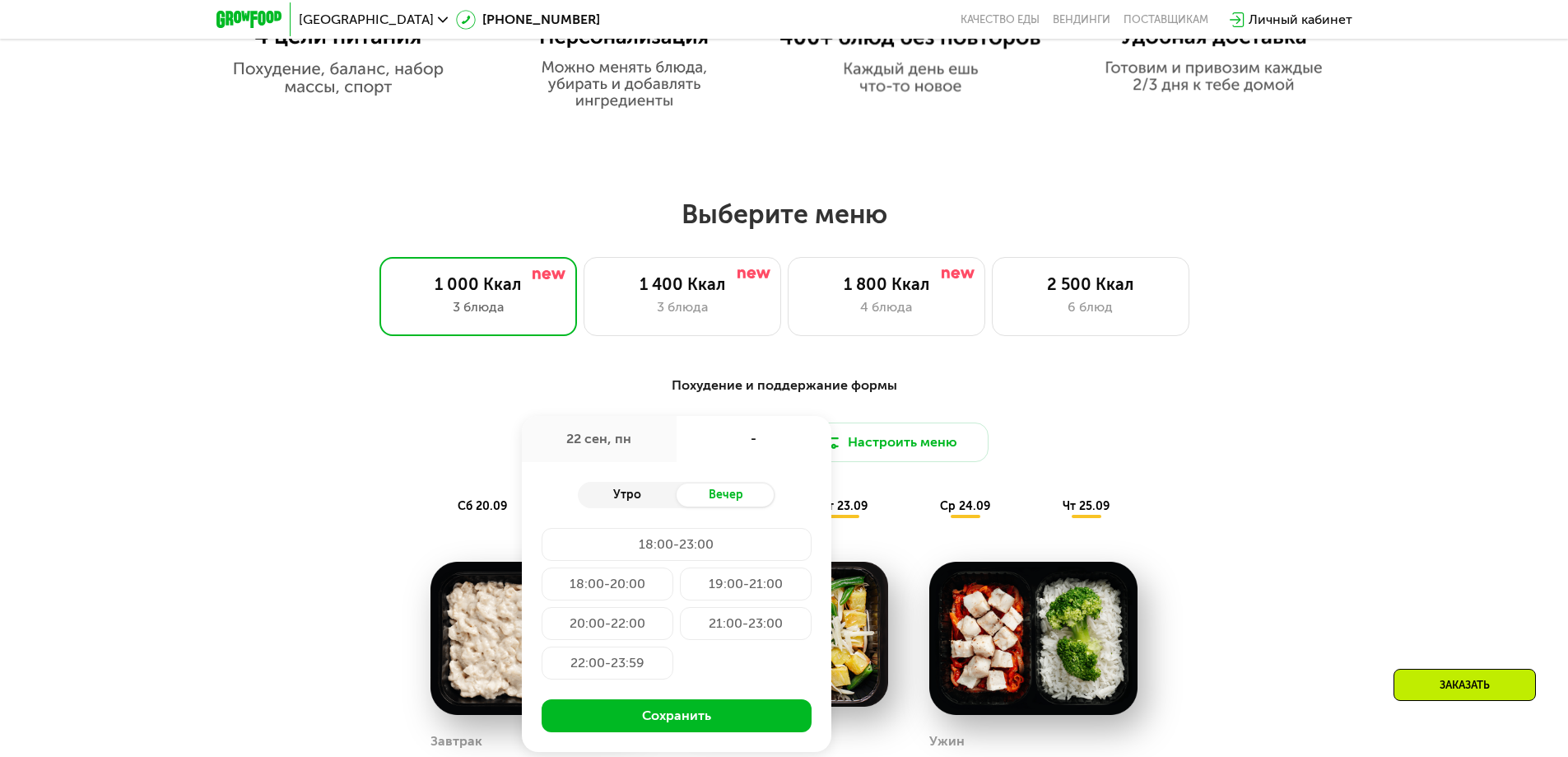
click at [619, 495] on div "Утро" at bounding box center [627, 495] width 99 height 23
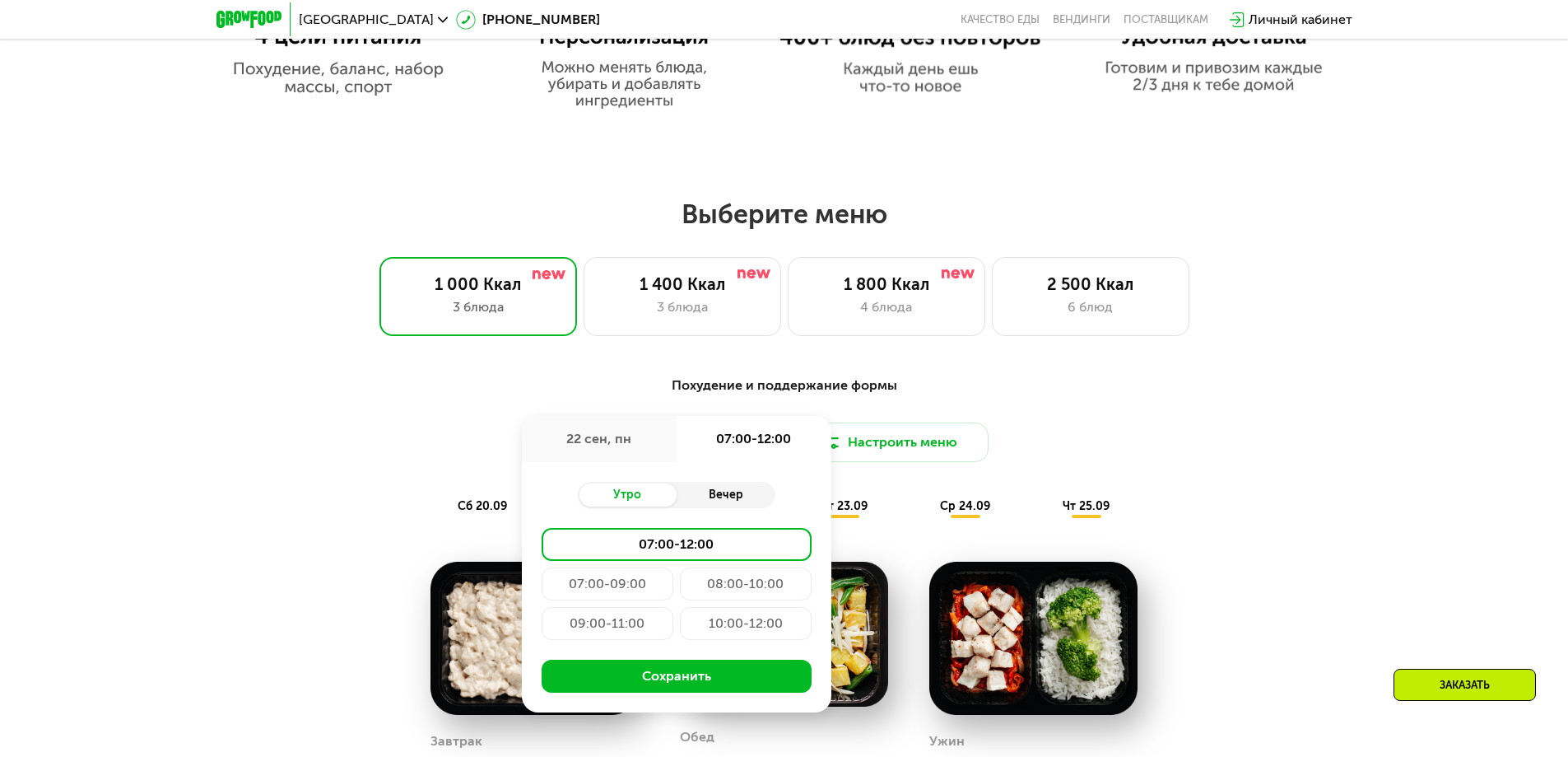
click at [749, 498] on div "Вечер" at bounding box center [726, 495] width 99 height 23
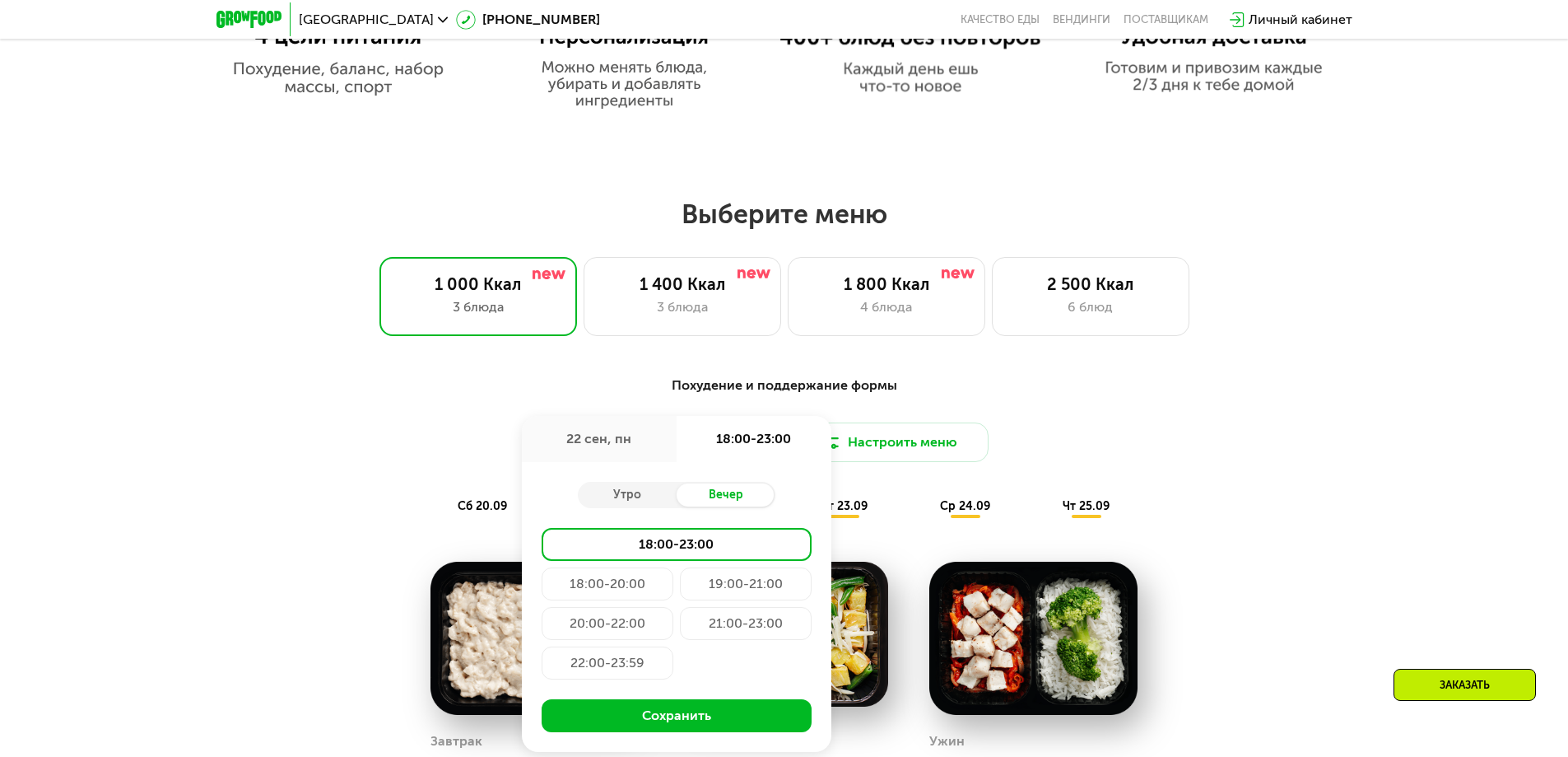
click at [757, 580] on div "19:00-21:00" at bounding box center [747, 584] width 132 height 33
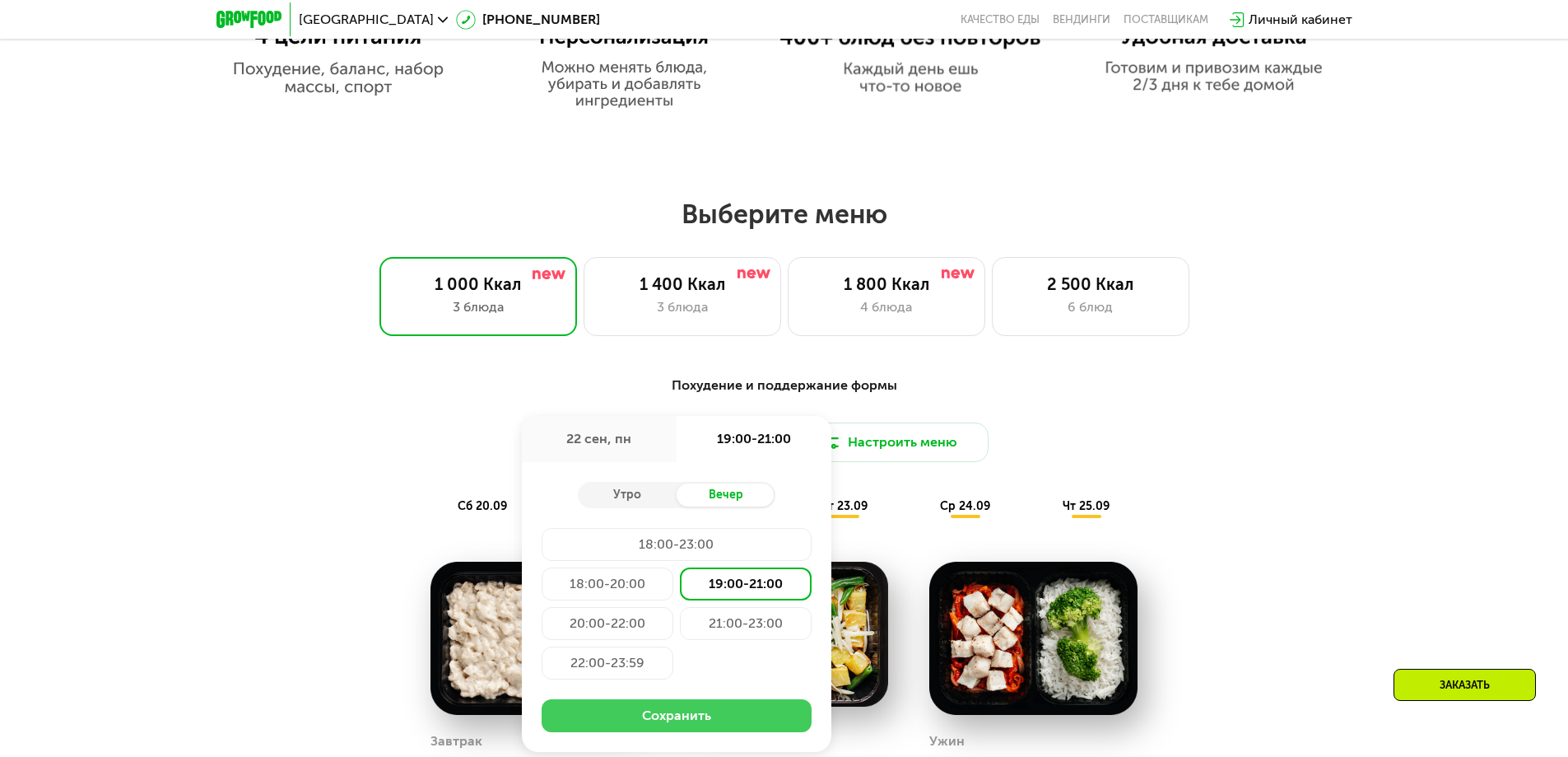
click at [675, 729] on button "Сохранить" at bounding box center [677, 715] width 270 height 33
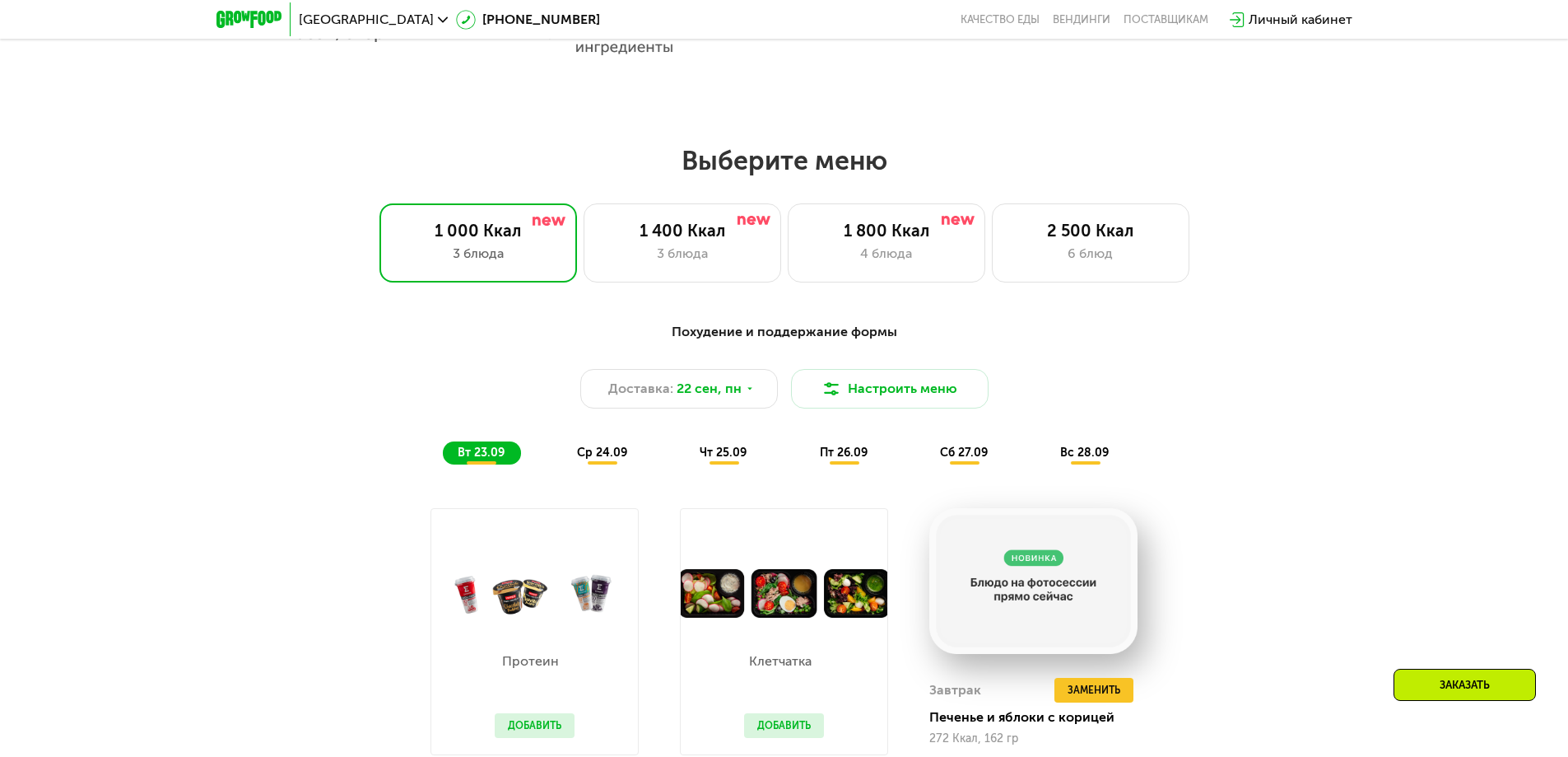
scroll to position [1284, 0]
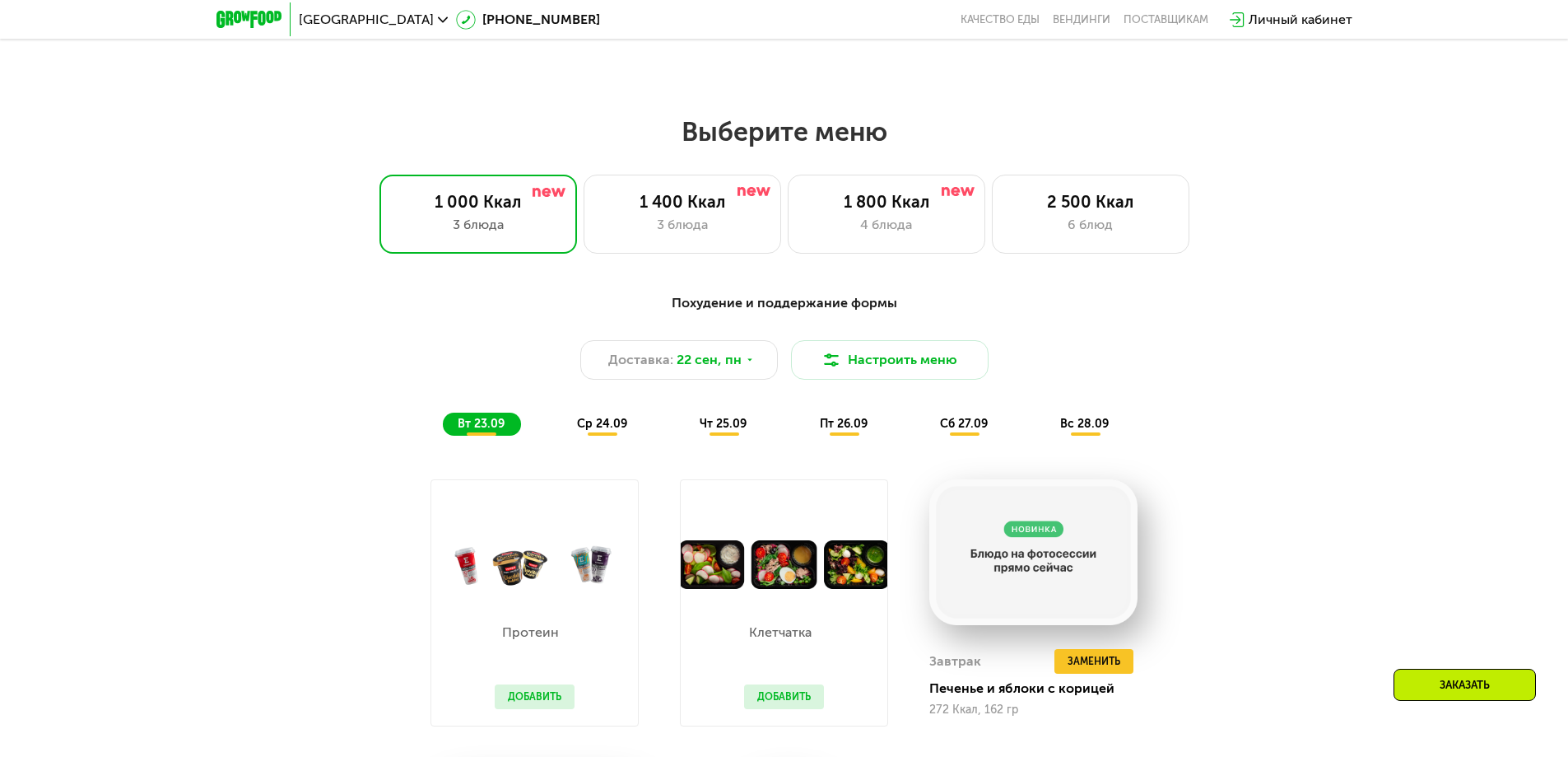
click at [1201, 536] on div "Похудение и поддержание формы Доставка: 22 сен, пн Настроить меню вт 23.09 ср 2…" at bounding box center [784, 677] width 1014 height 788
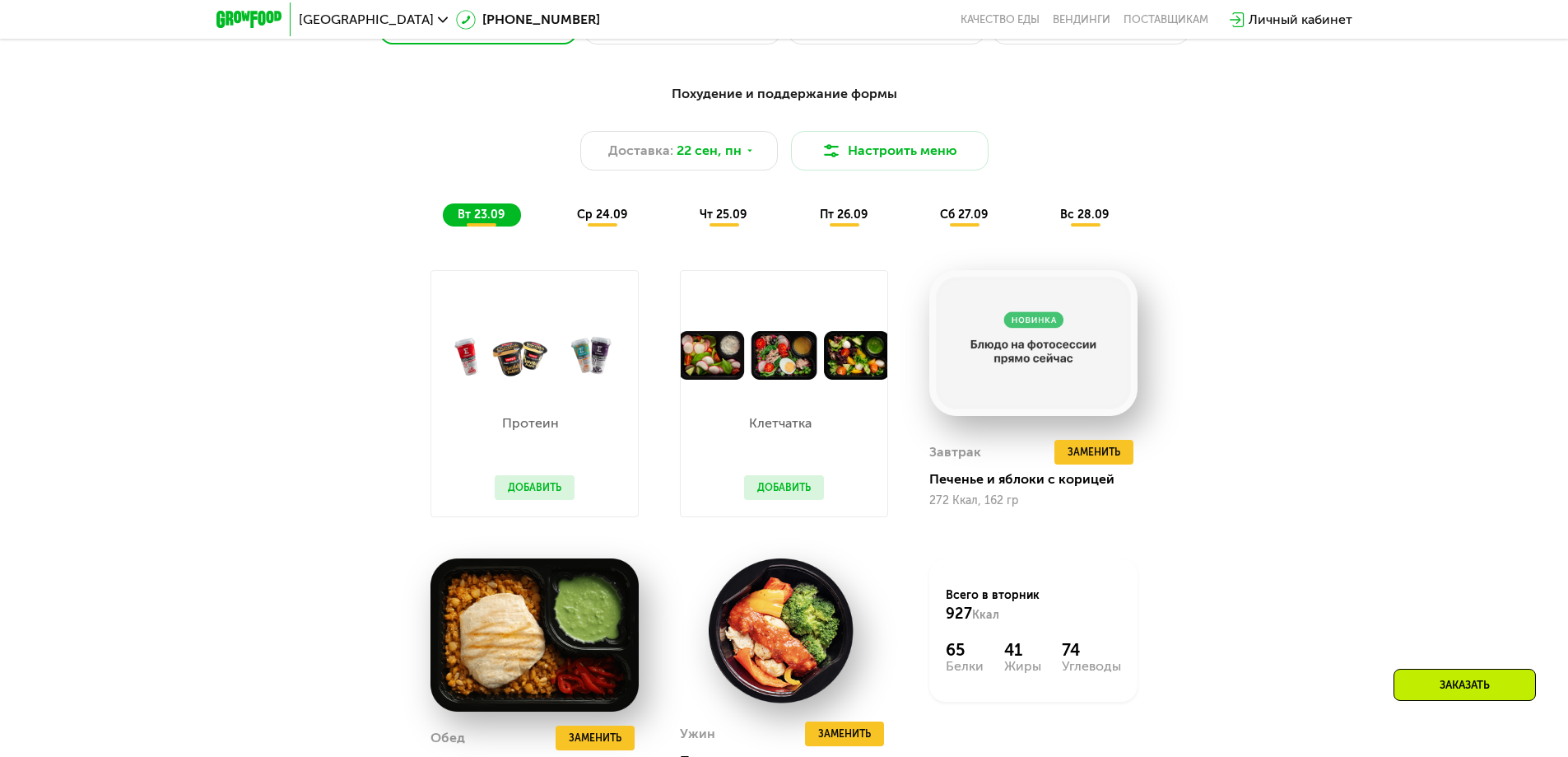
scroll to position [1613, 0]
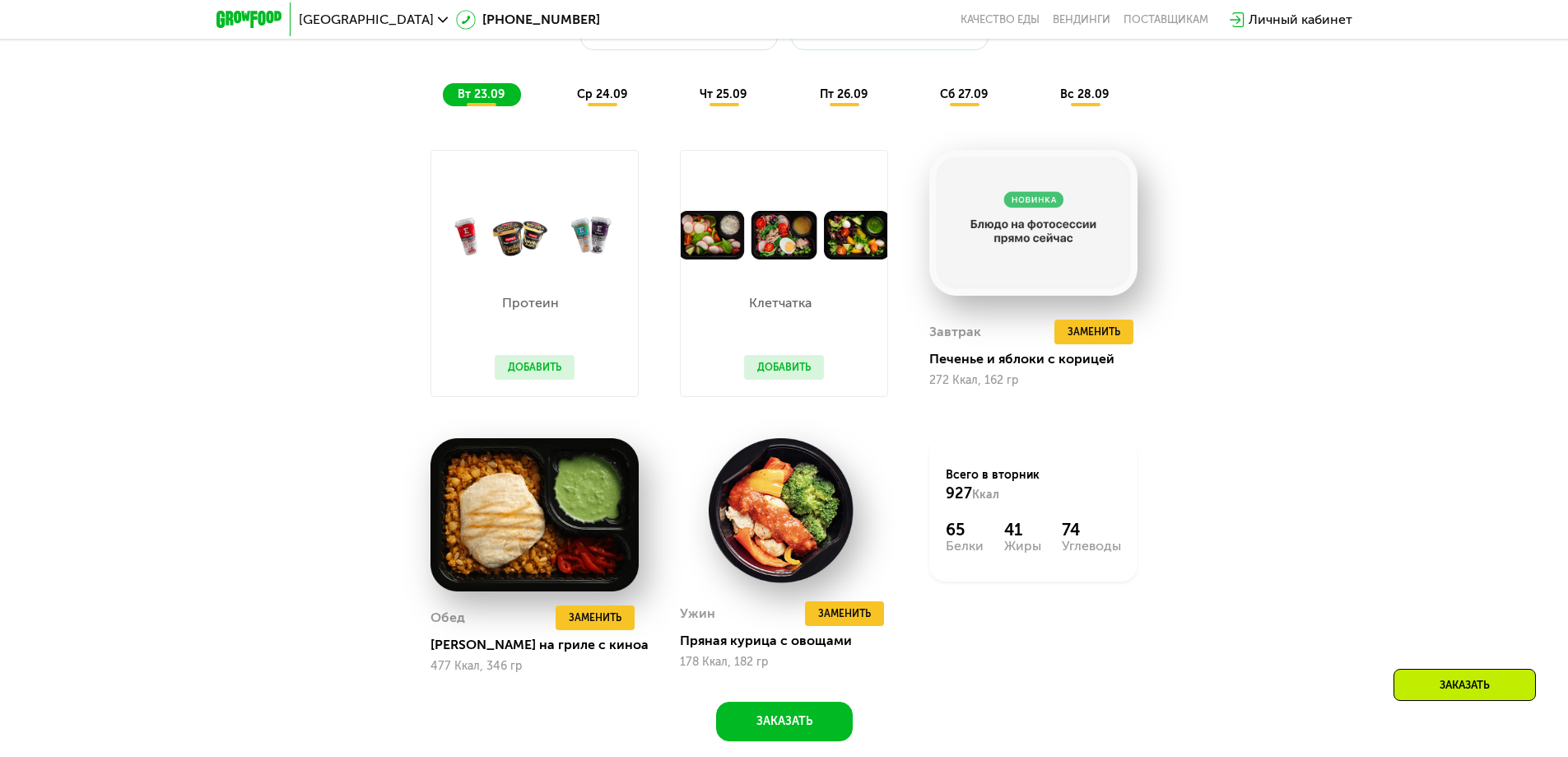
click at [1279, 269] on div "Похудение и поддержание формы Доставка: 22 сен, пн Настроить меню вт 23.09 ср 2…" at bounding box center [784, 348] width 1014 height 788
click at [1082, 337] on span "Заменить" at bounding box center [1094, 332] width 53 height 16
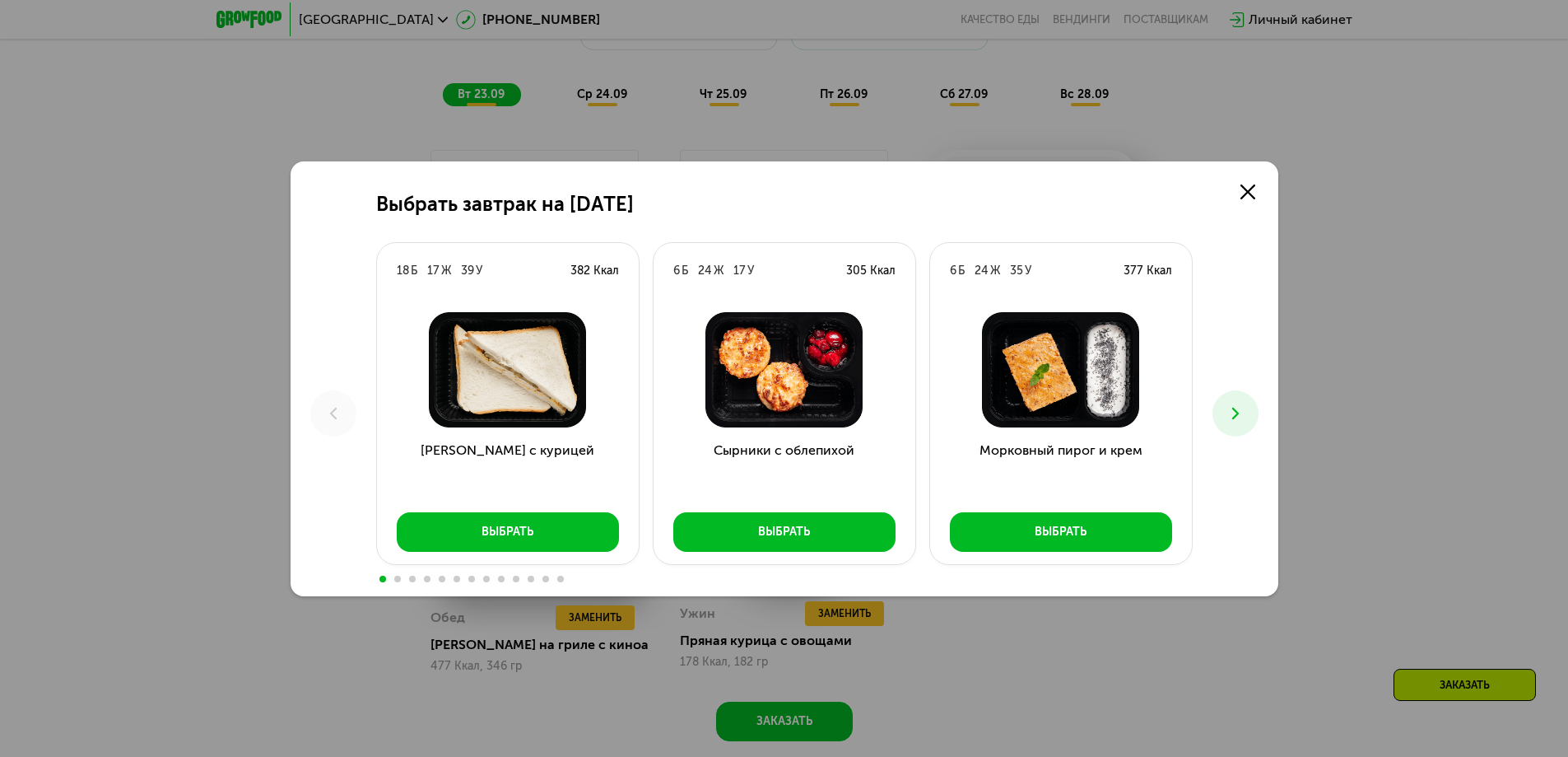
click at [1231, 410] on icon at bounding box center [1236, 414] width 20 height 20
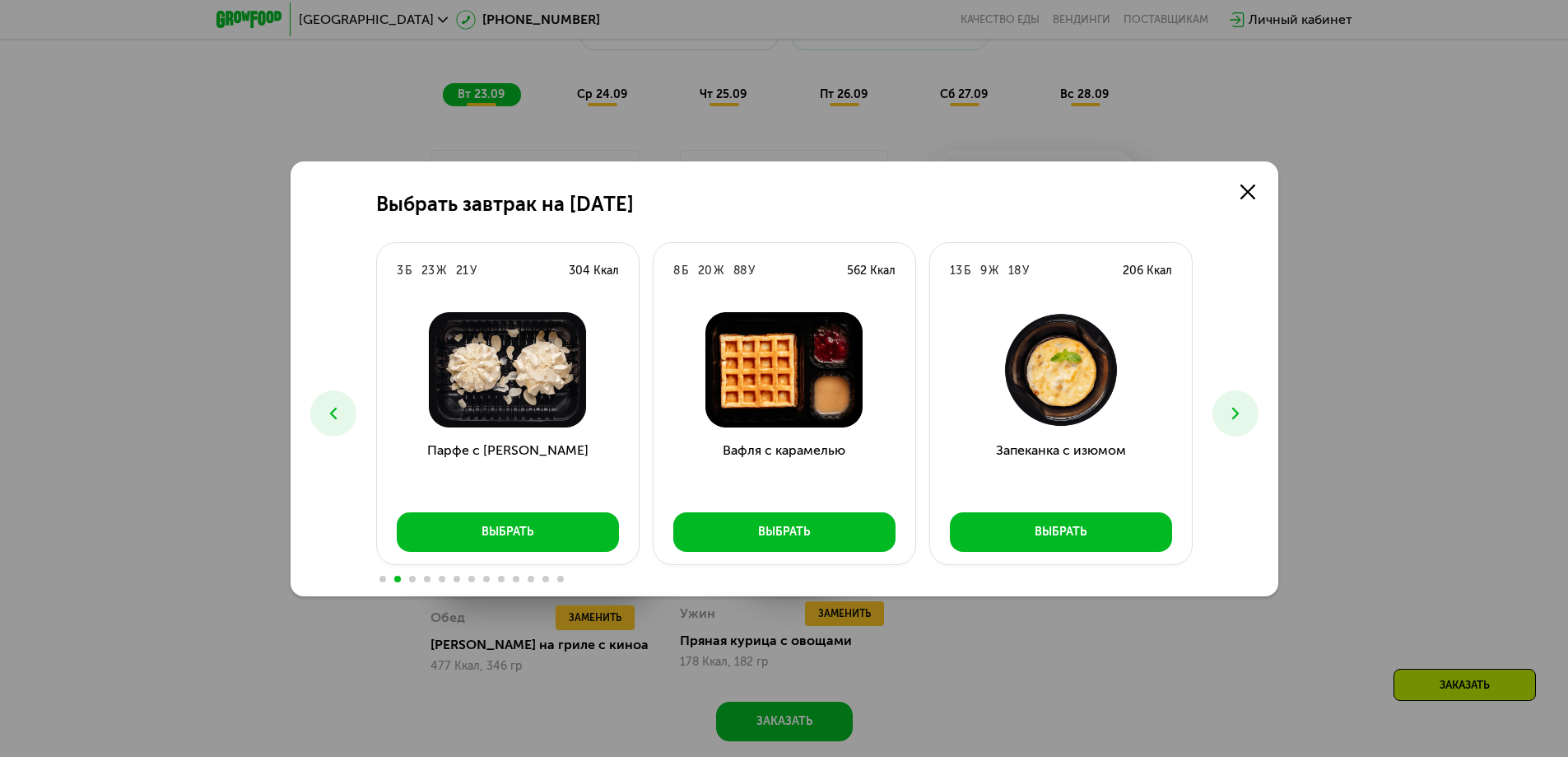
click at [1233, 410] on icon at bounding box center [1236, 414] width 20 height 20
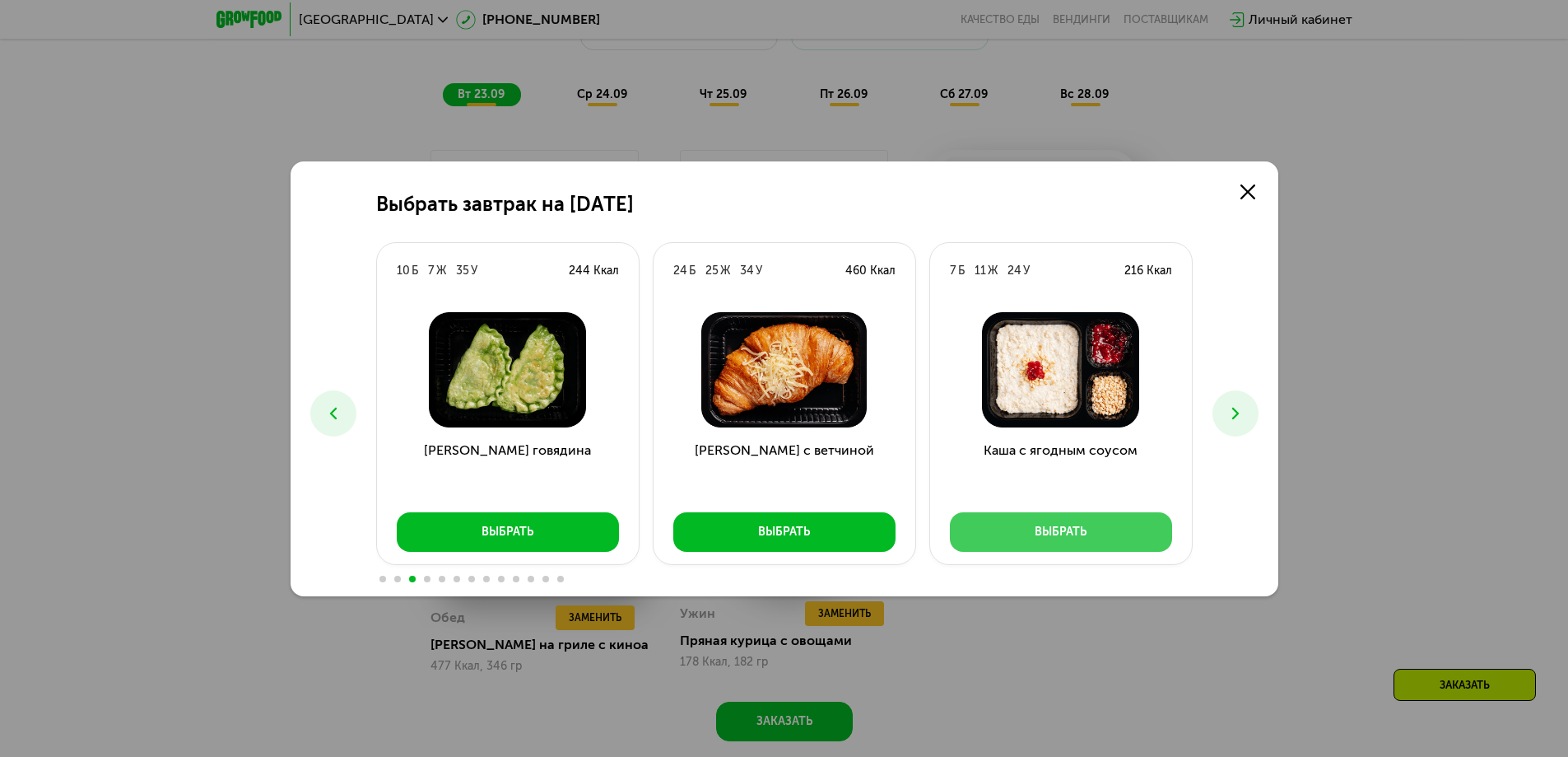
click at [1026, 532] on button "Выбрать" at bounding box center [1061, 532] width 222 height 40
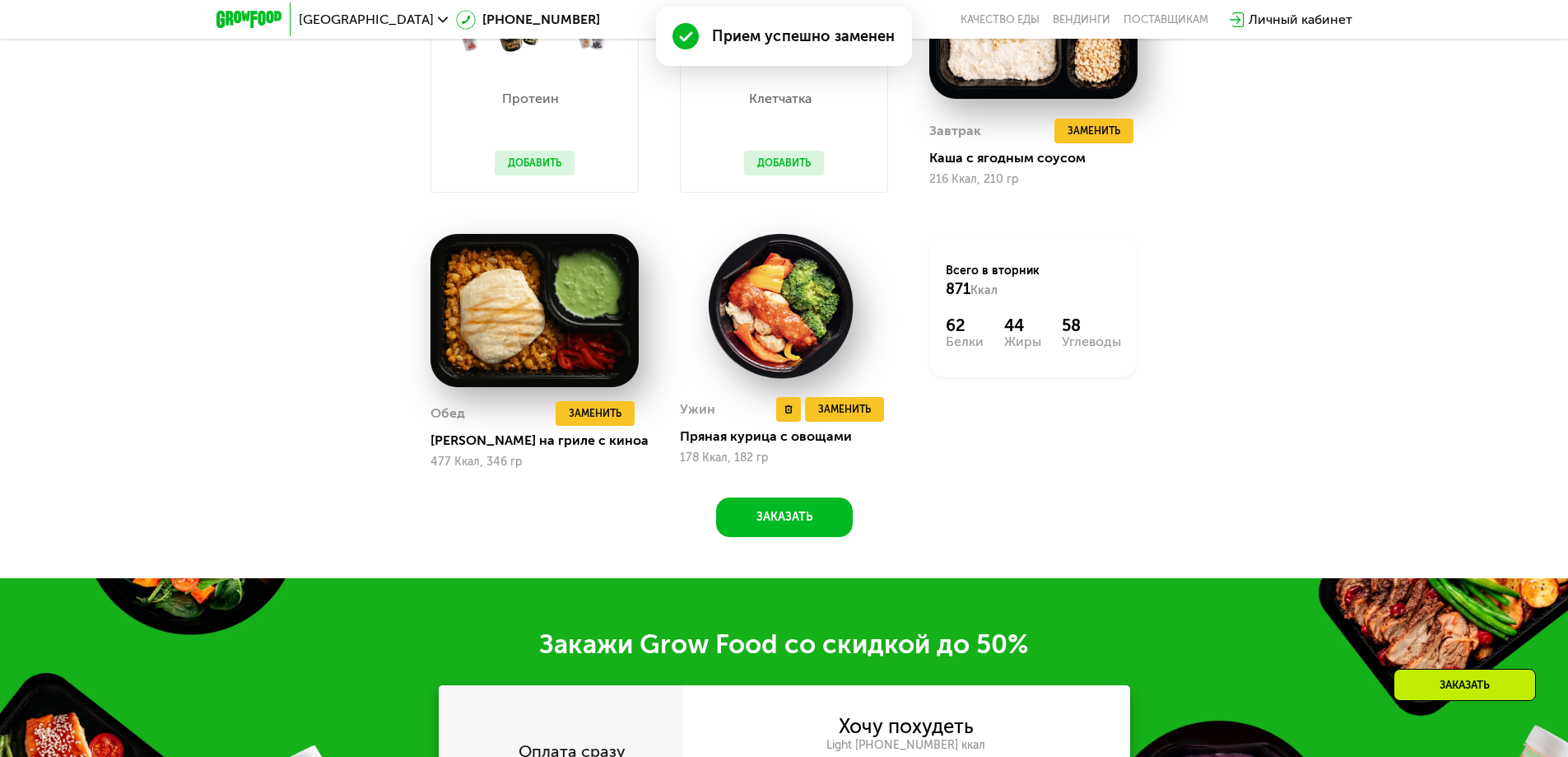
scroll to position [1860, 0]
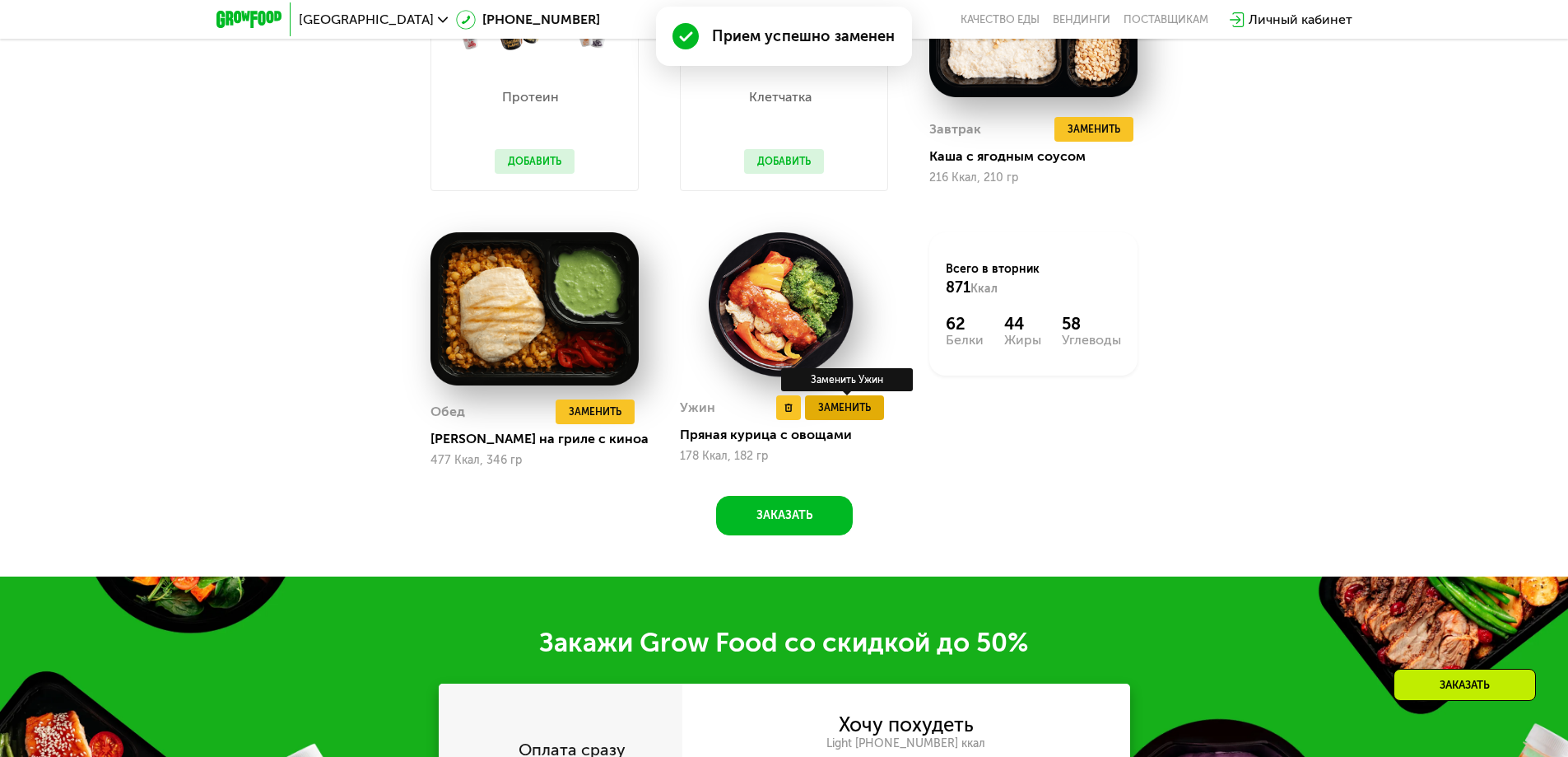
click at [834, 416] on span "Заменить" at bounding box center [844, 408] width 53 height 16
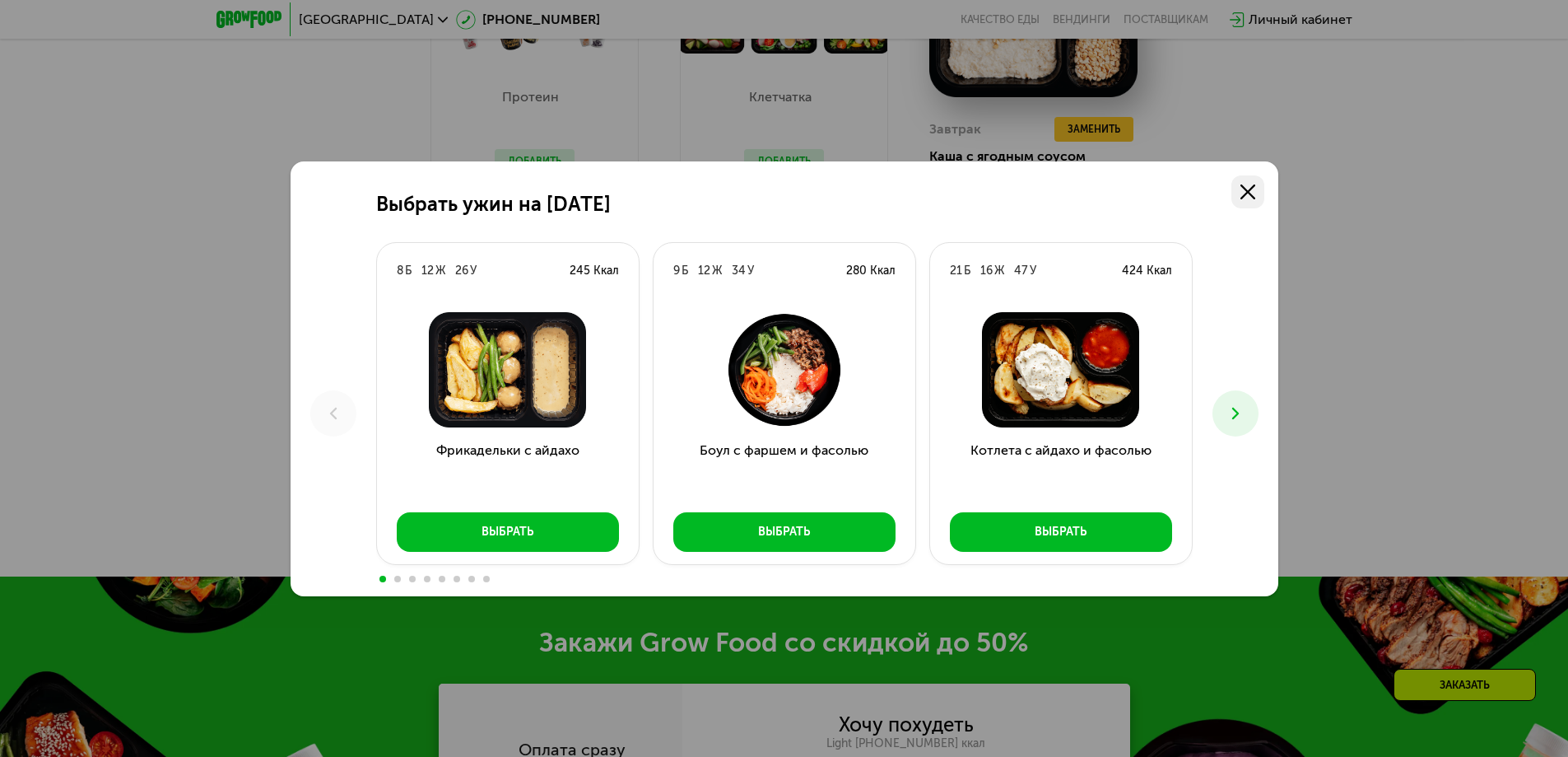
click at [1252, 185] on icon at bounding box center [1248, 192] width 15 height 15
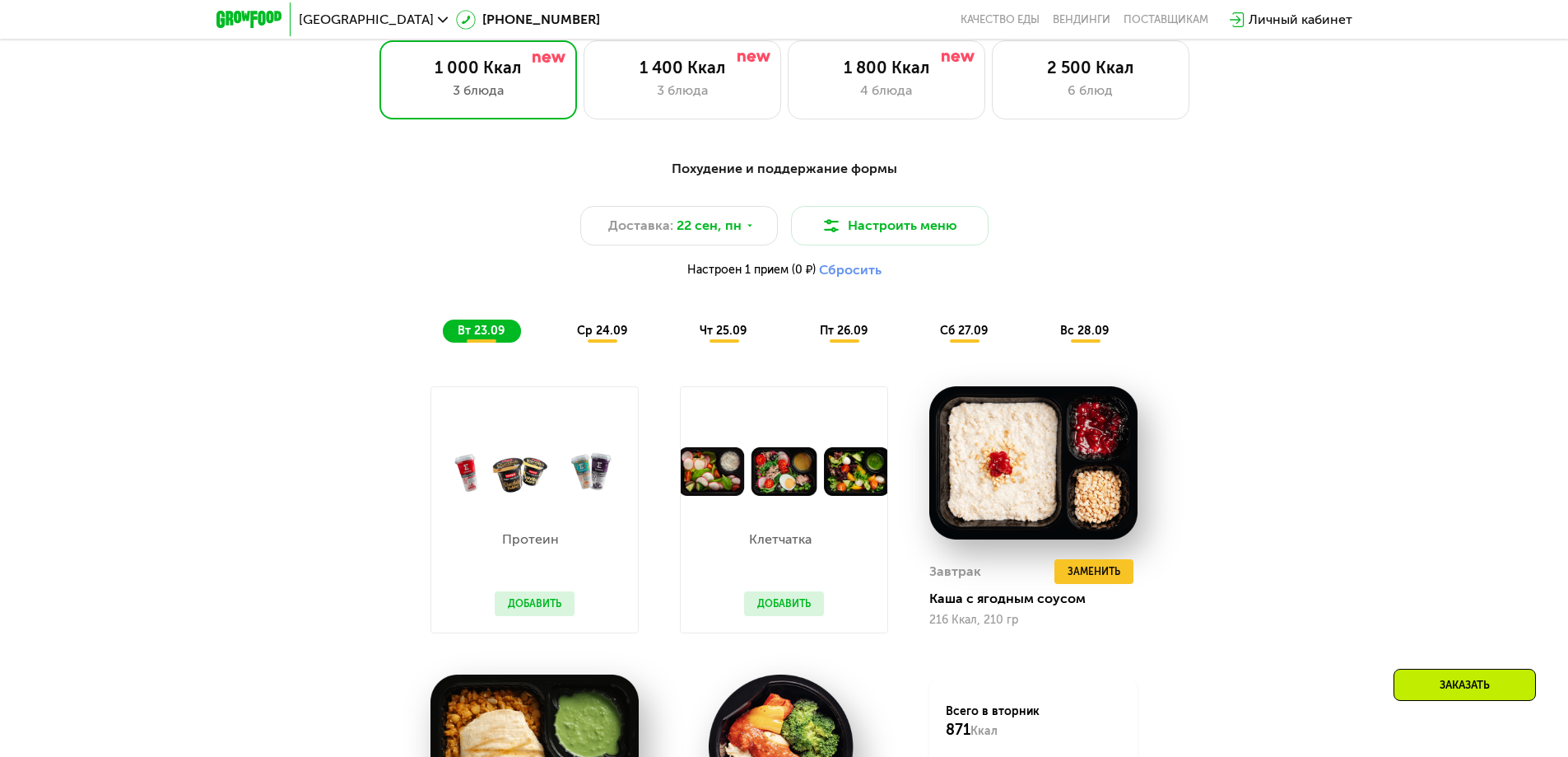
scroll to position [1284, 0]
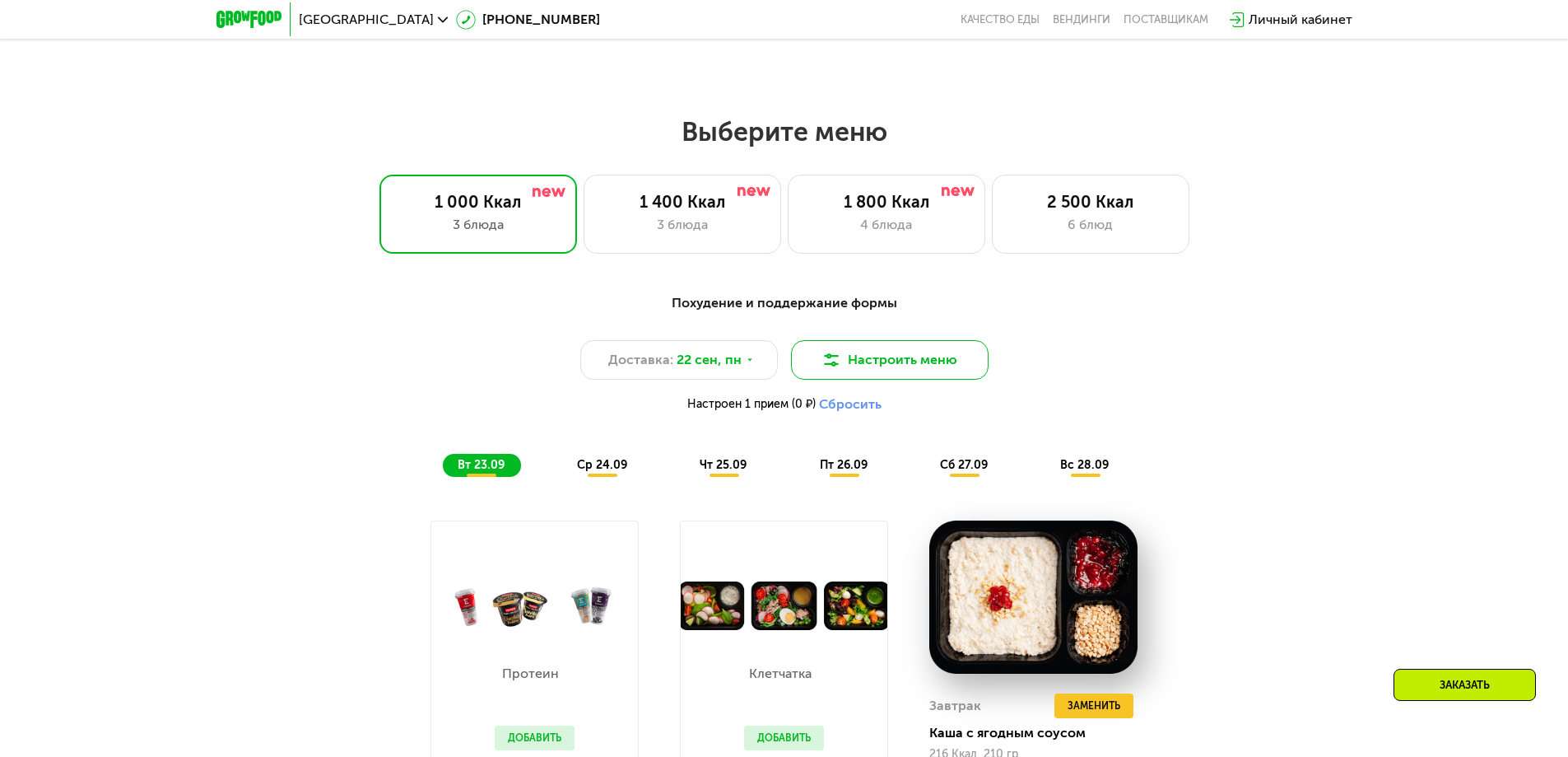
click at [911, 367] on button "Настроить меню" at bounding box center [890, 360] width 198 height 40
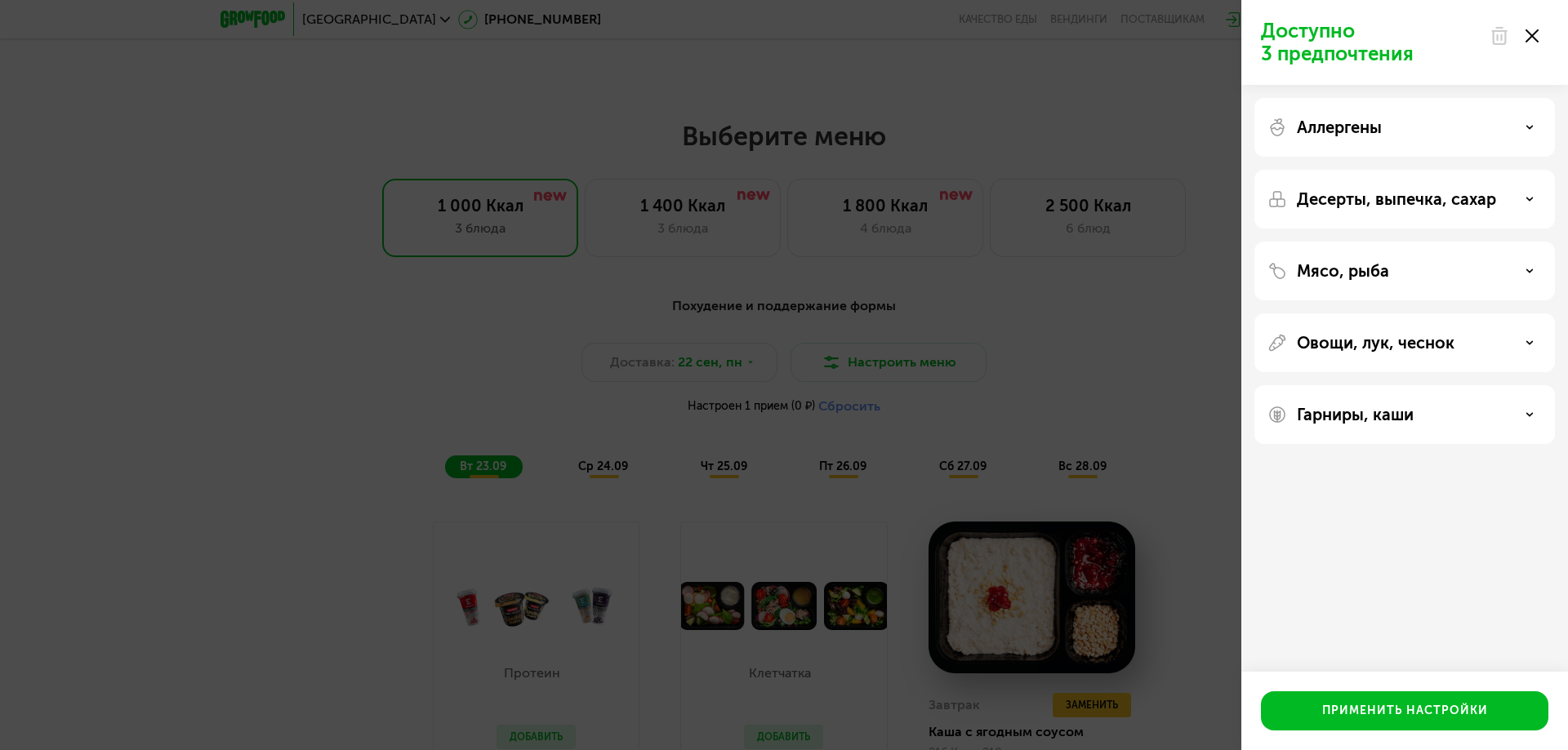
click at [1536, 37] on icon at bounding box center [1531, 36] width 13 height 13
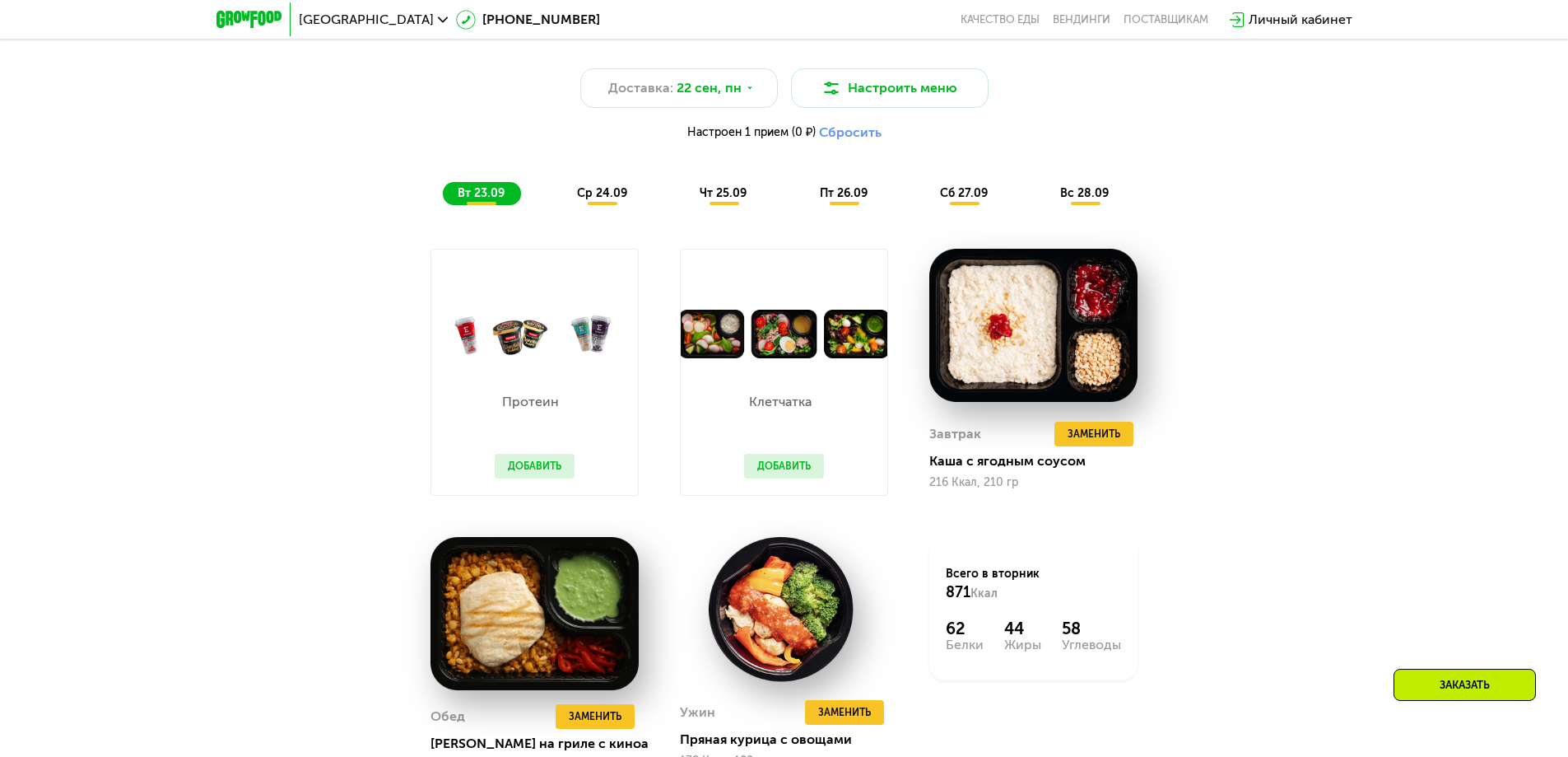
scroll to position [1531, 0]
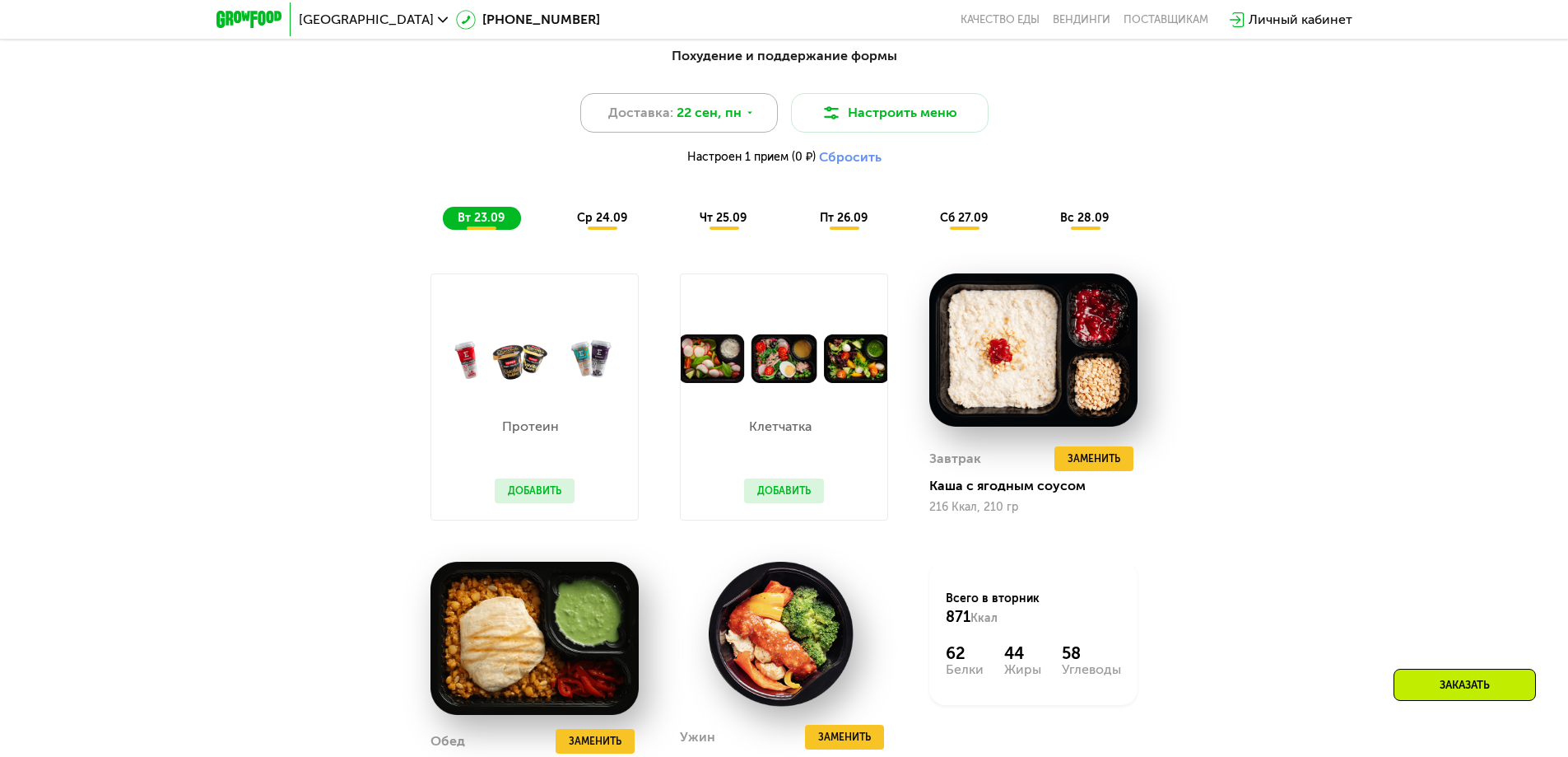
click at [687, 116] on span "22 сен, пн" at bounding box center [709, 113] width 65 height 20
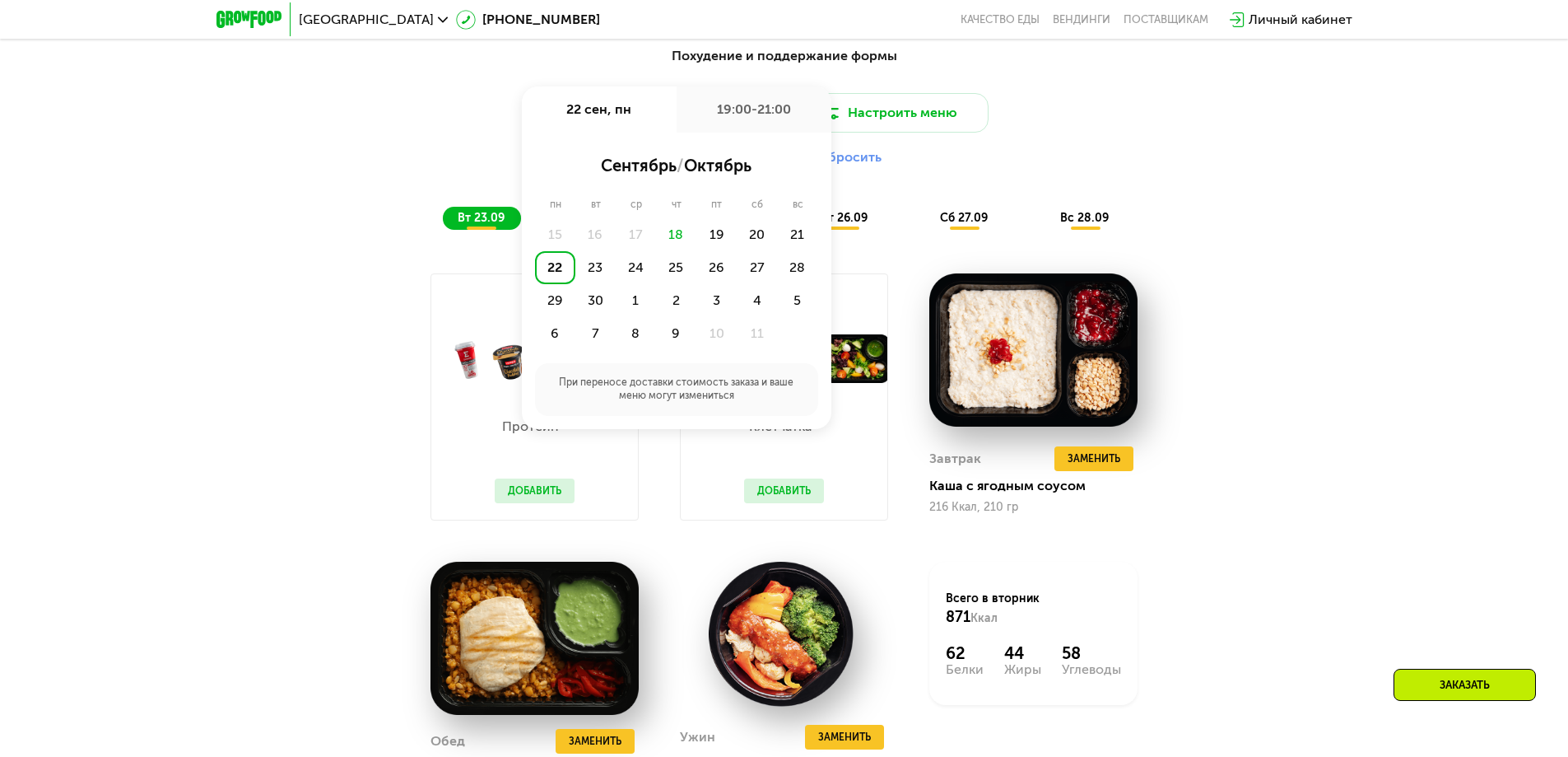
click at [689, 116] on div "19:00-21:00" at bounding box center [754, 110] width 155 height 46
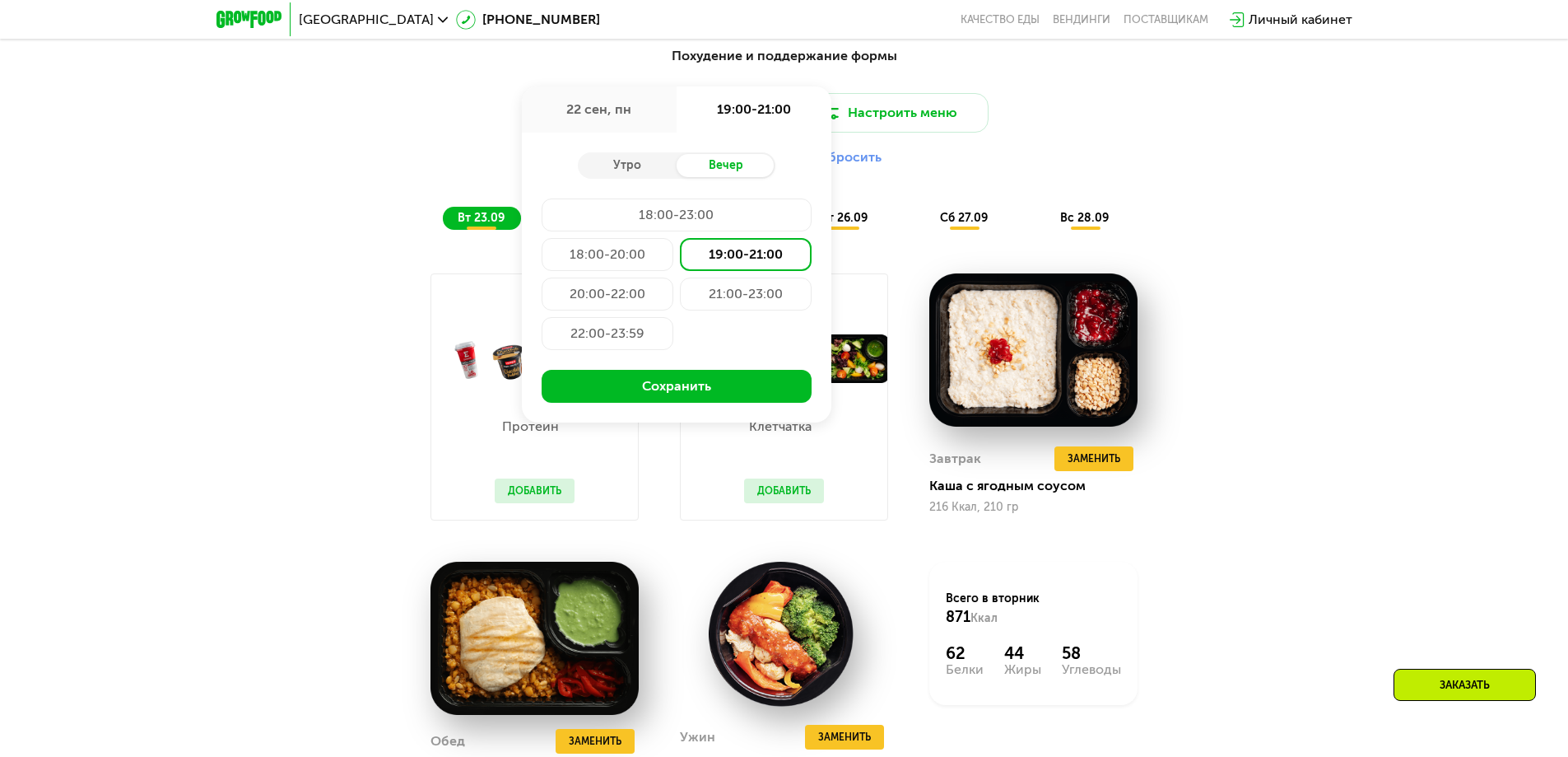
click at [1197, 124] on div "Доставка: 22 сен, пн 22 сен, пн 19:00-21:00 Утро Вечер 18:00-23:00 18:00-20:00 …" at bounding box center [784, 133] width 974 height 81
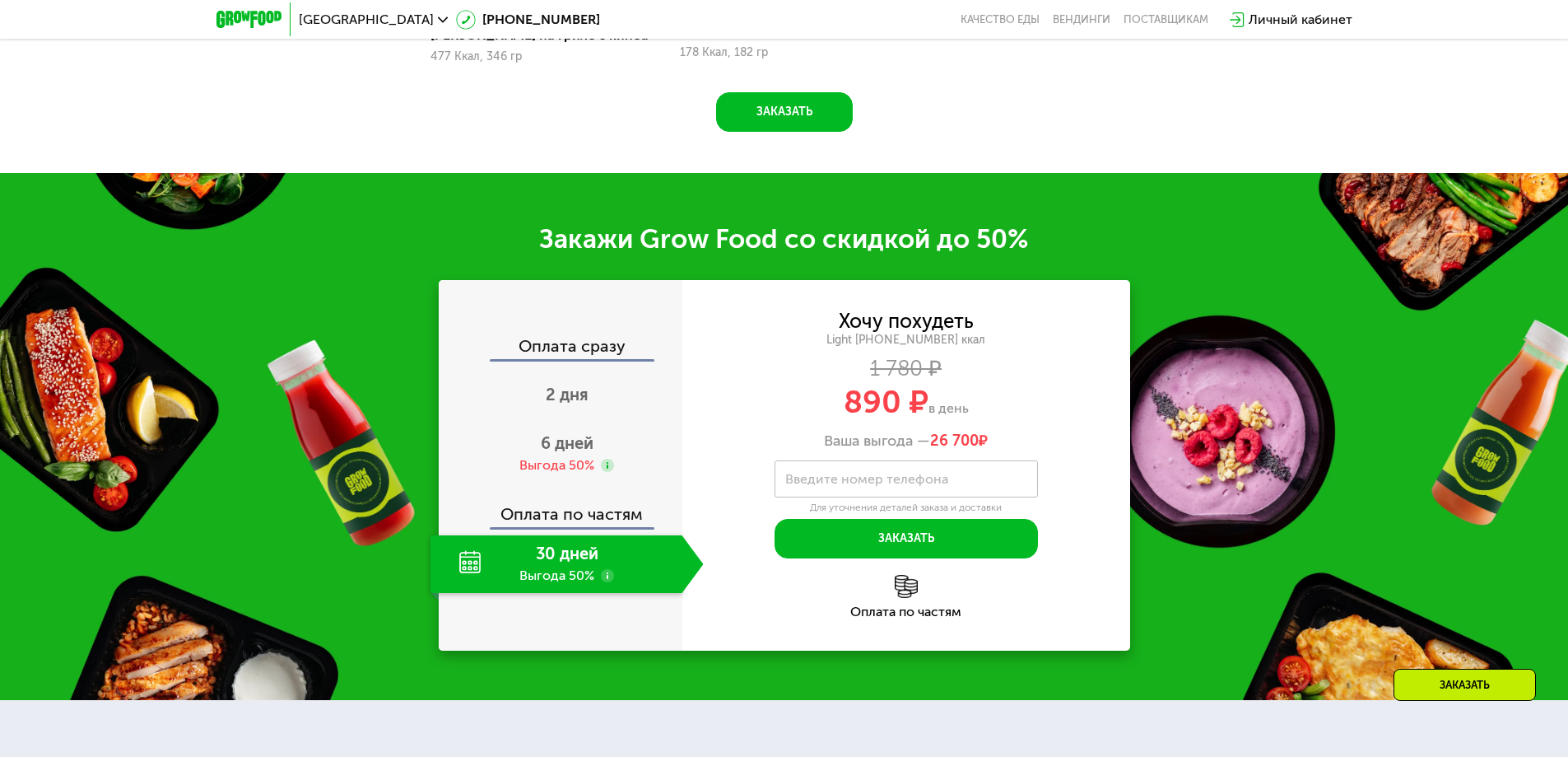
scroll to position [2272, 0]
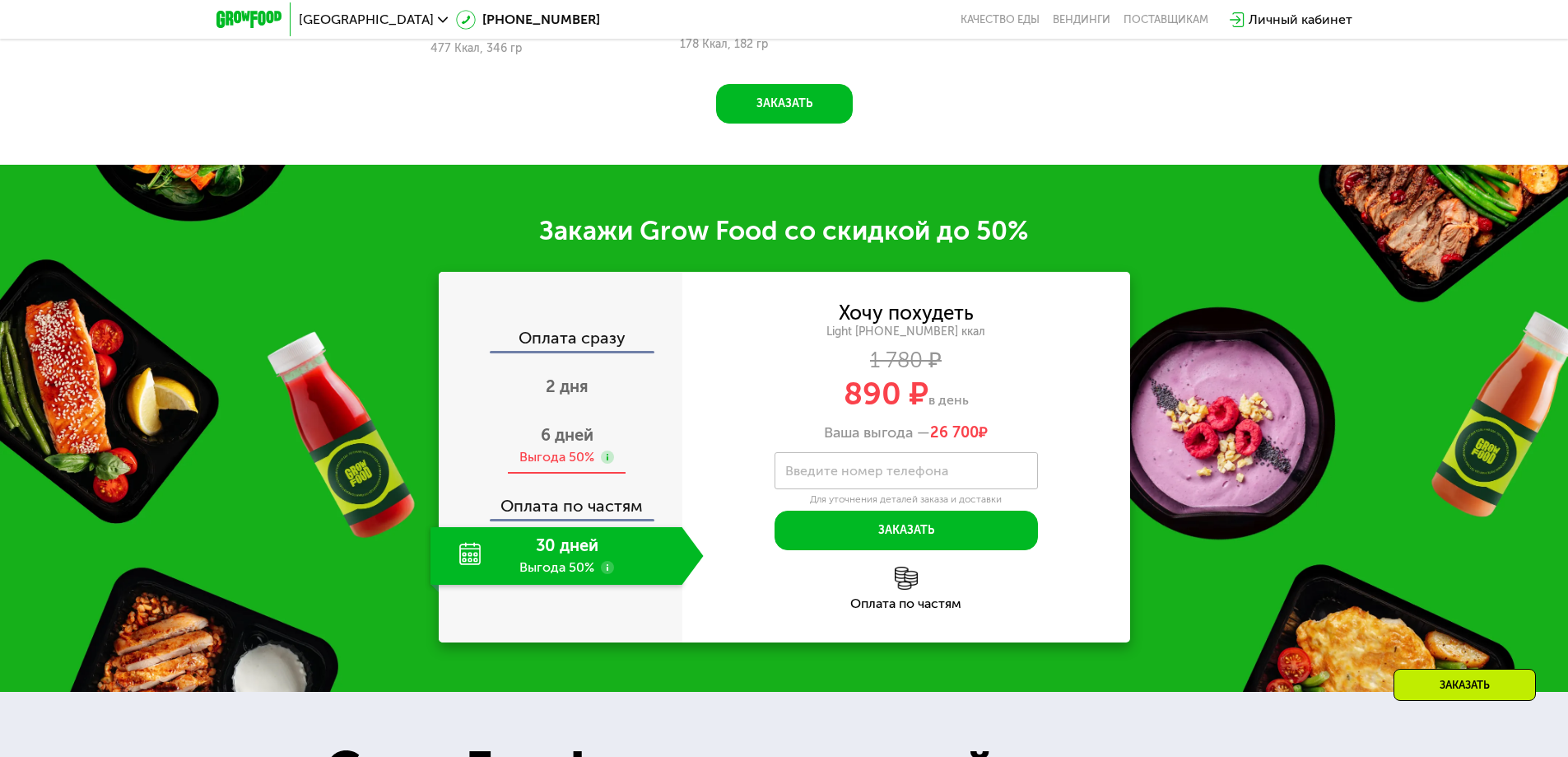
click at [577, 441] on span "6 дней" at bounding box center [567, 435] width 53 height 20
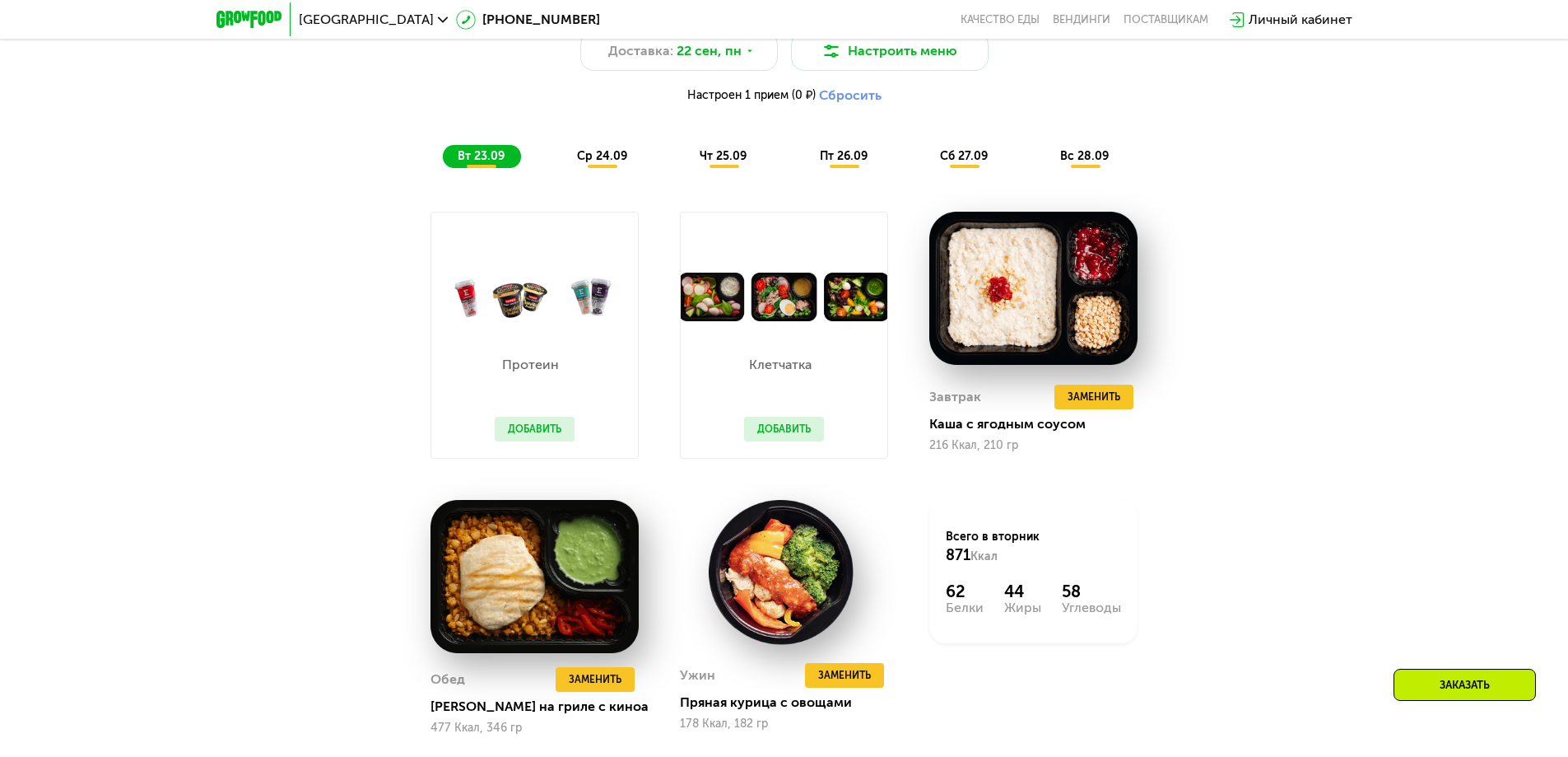
scroll to position [1613, 0]
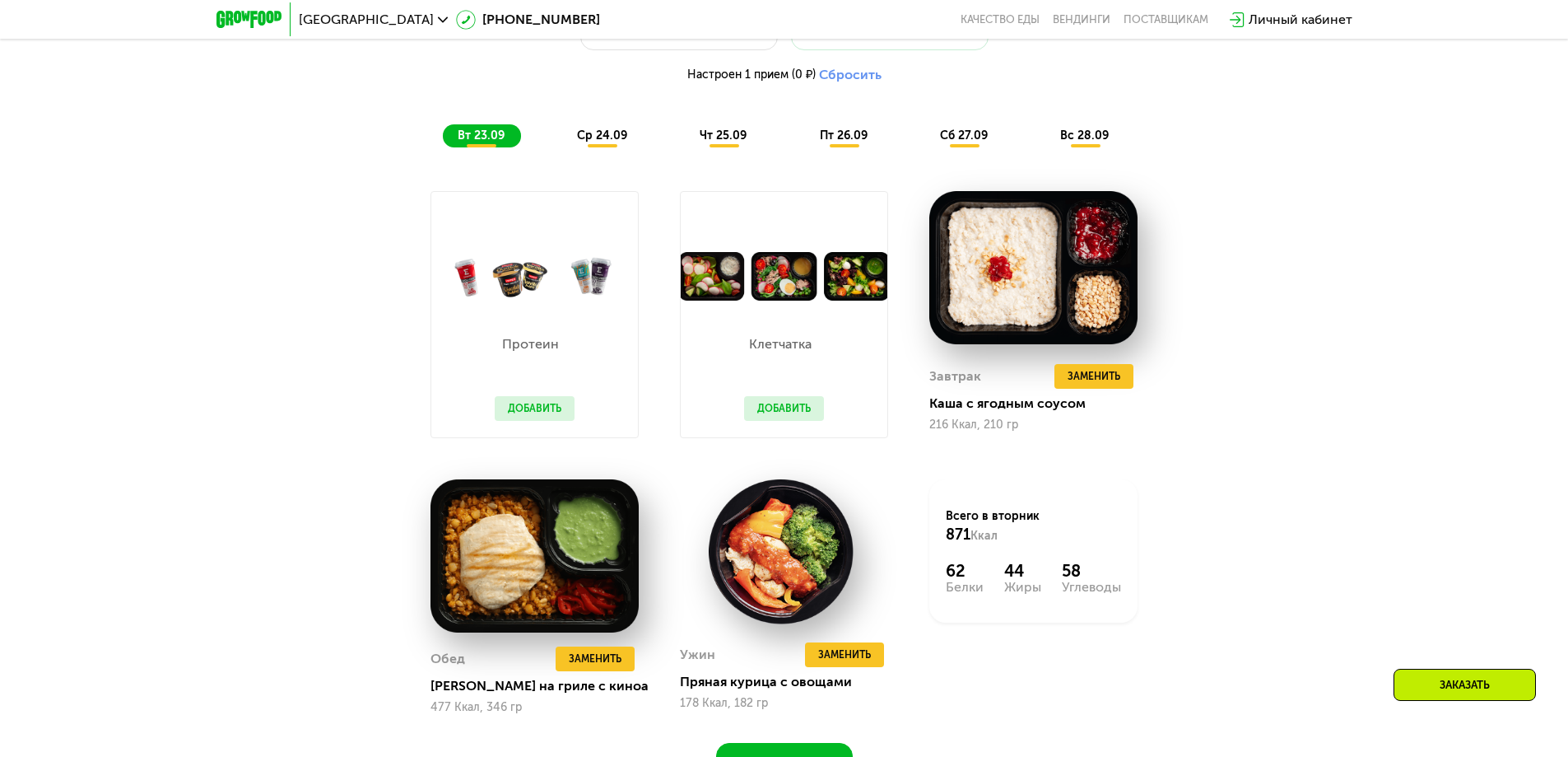
click at [787, 419] on button "Добавить" at bounding box center [784, 408] width 80 height 25
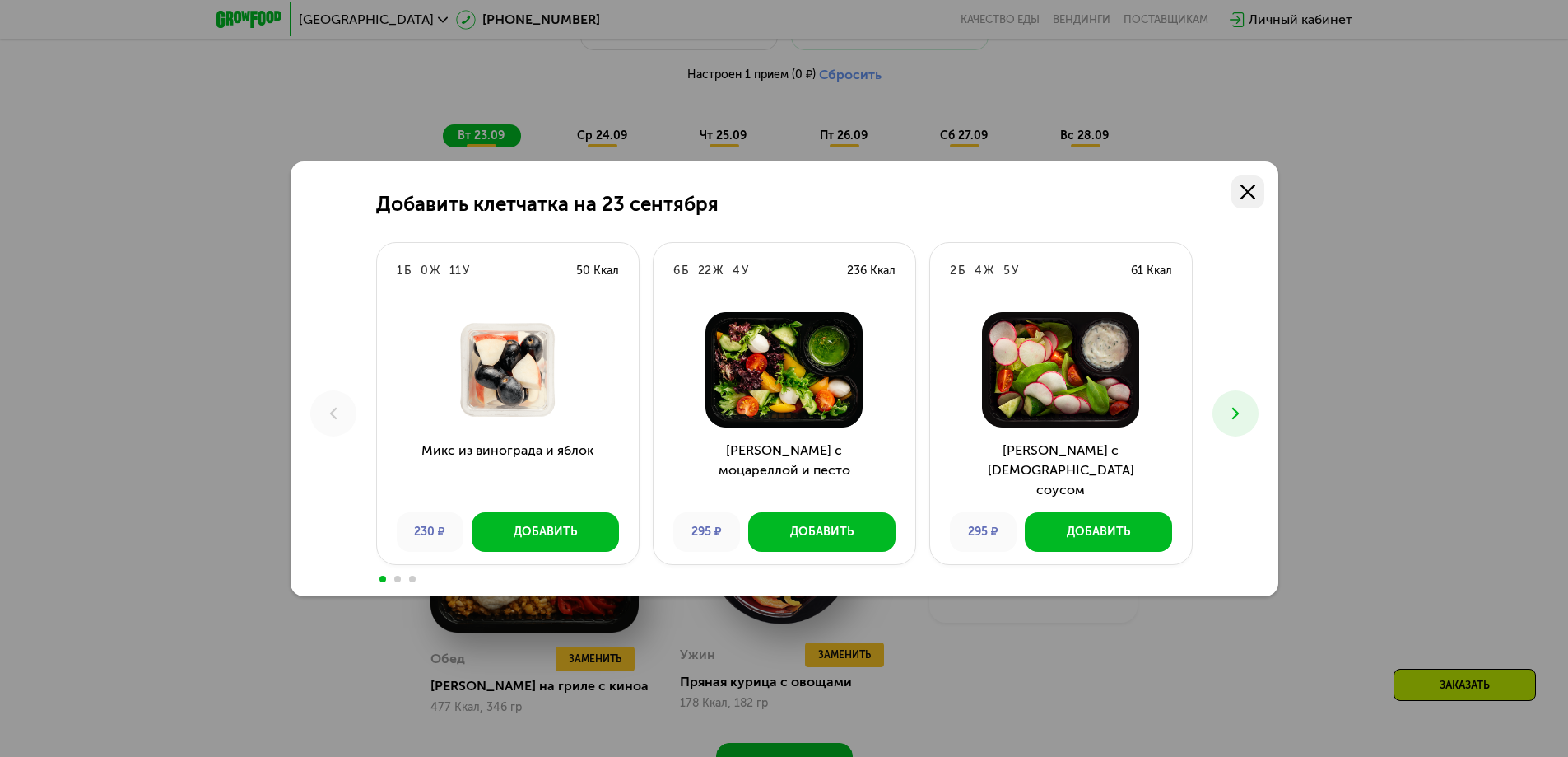
click at [1250, 195] on icon at bounding box center [1248, 192] width 15 height 15
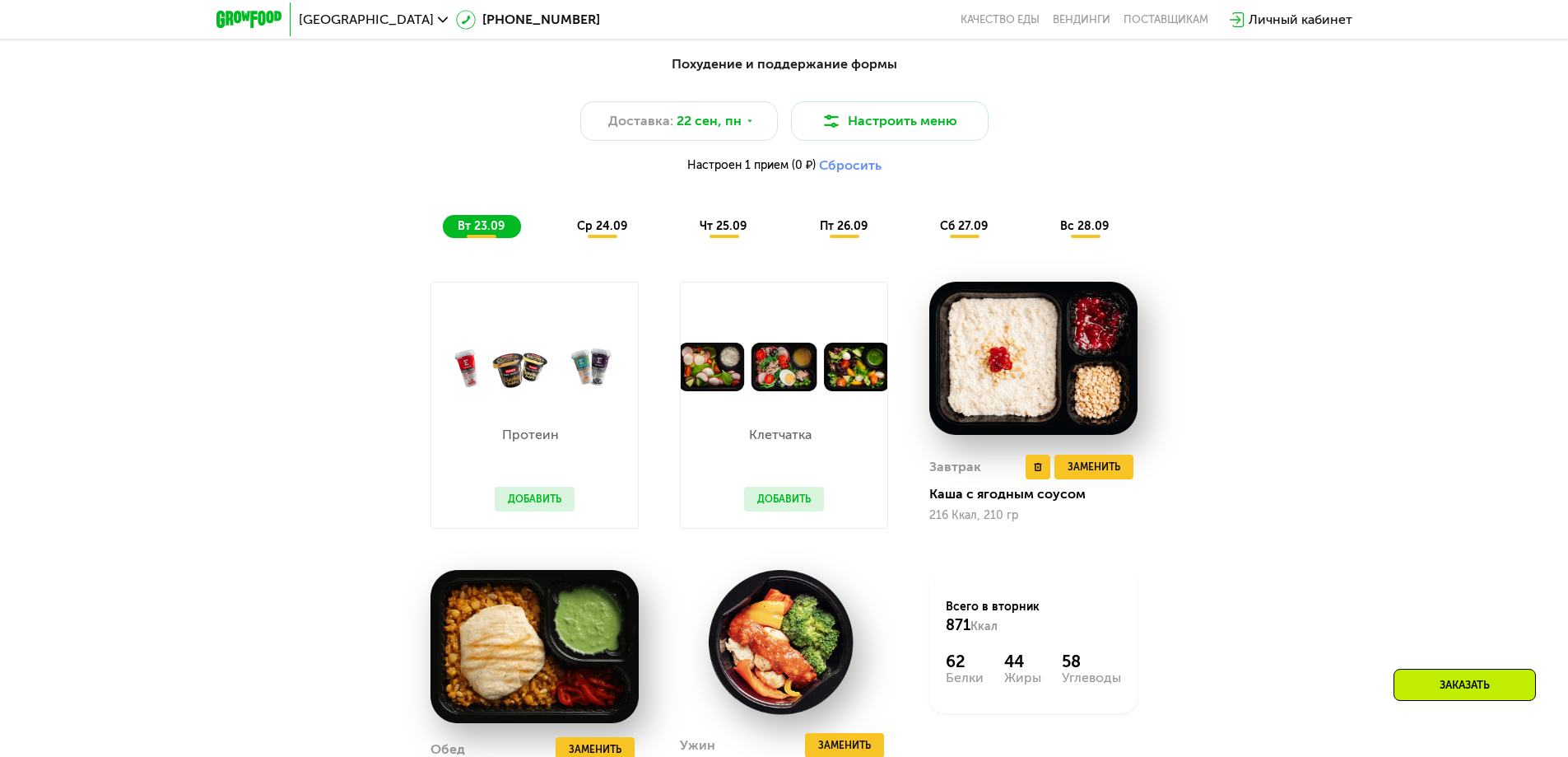
scroll to position [1366, 0]
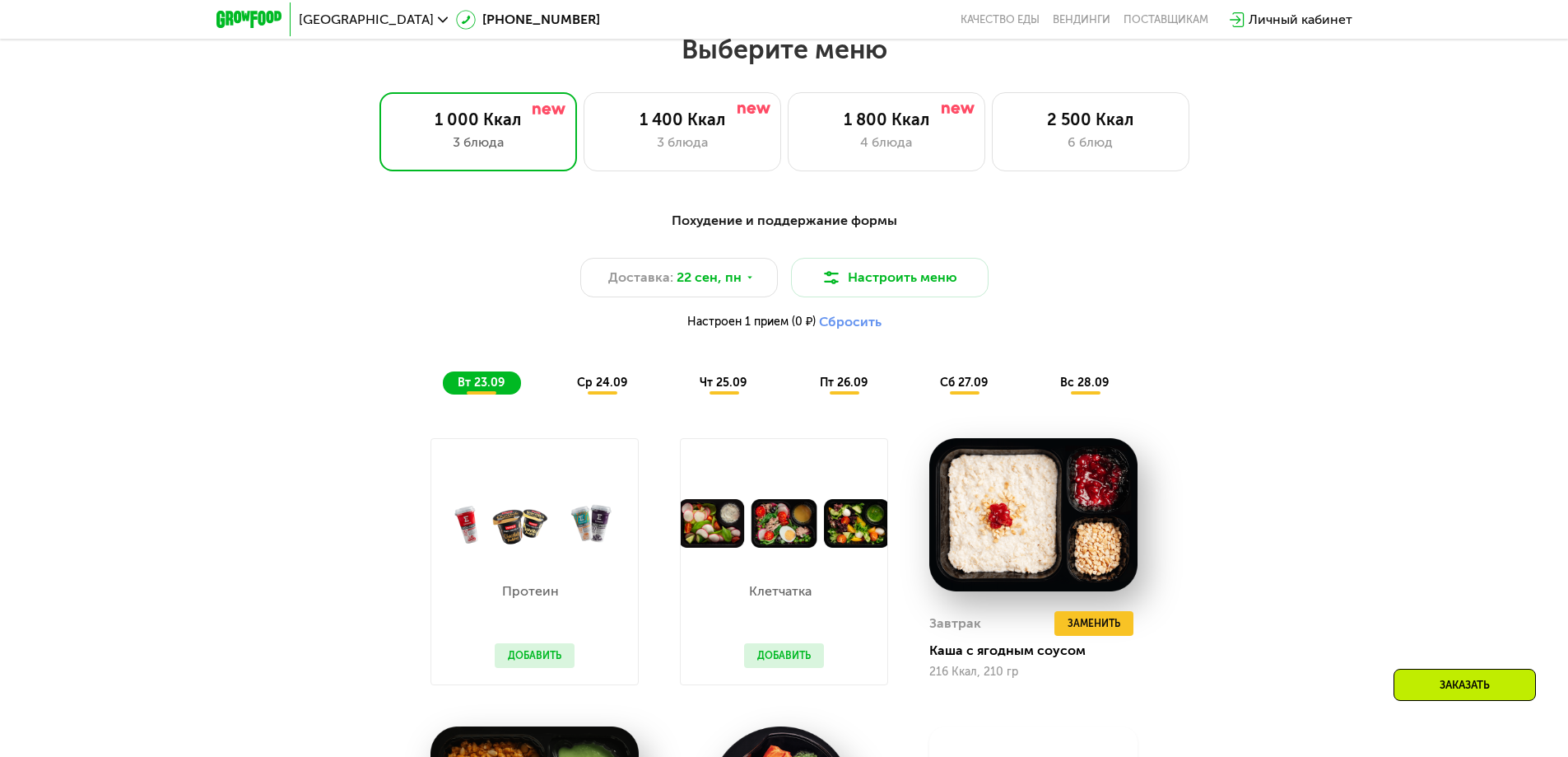
click at [1283, 26] on div "Личный кабинет" at bounding box center [1301, 20] width 104 height 20
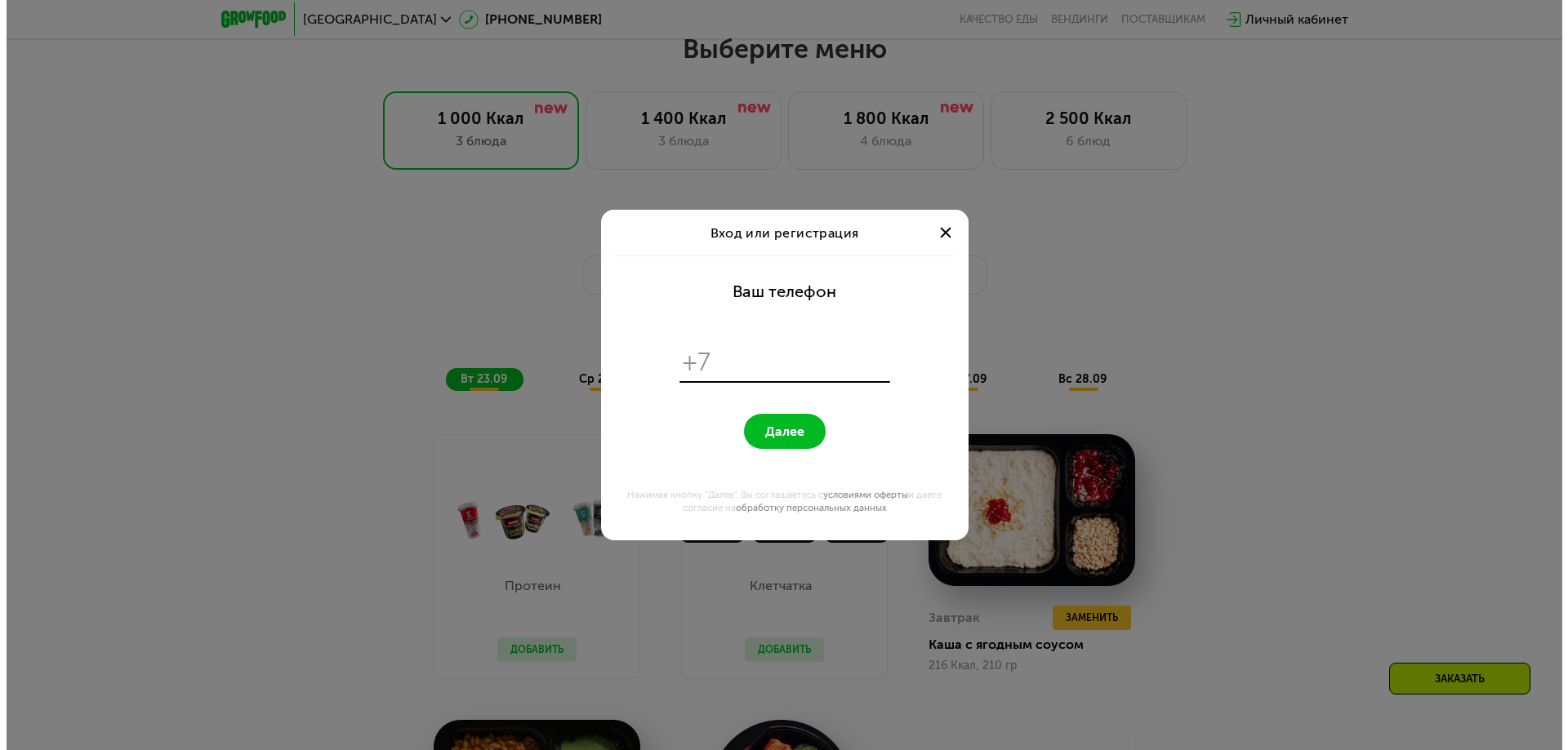
scroll to position [0, 0]
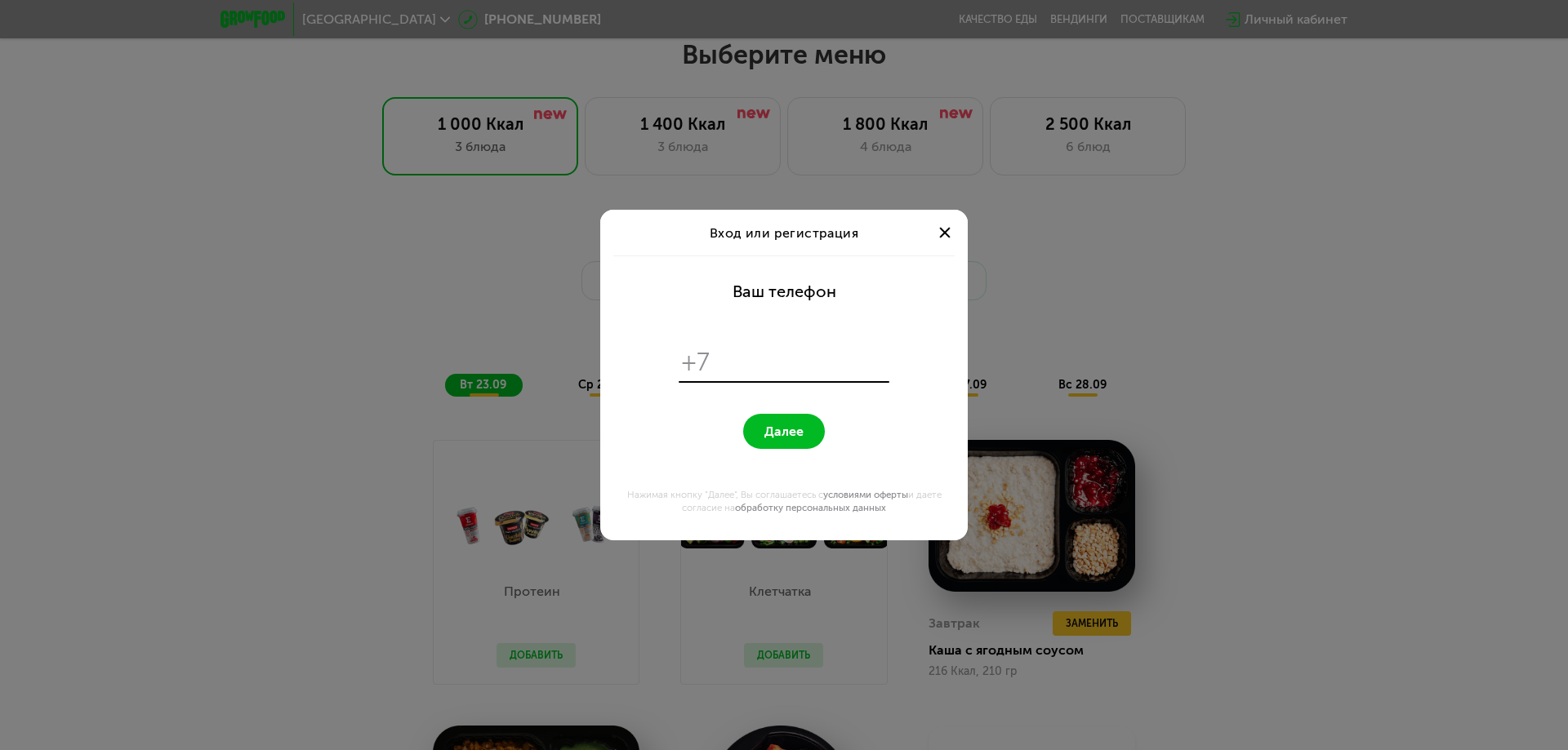
click at [940, 231] on div at bounding box center [945, 233] width 20 height 20
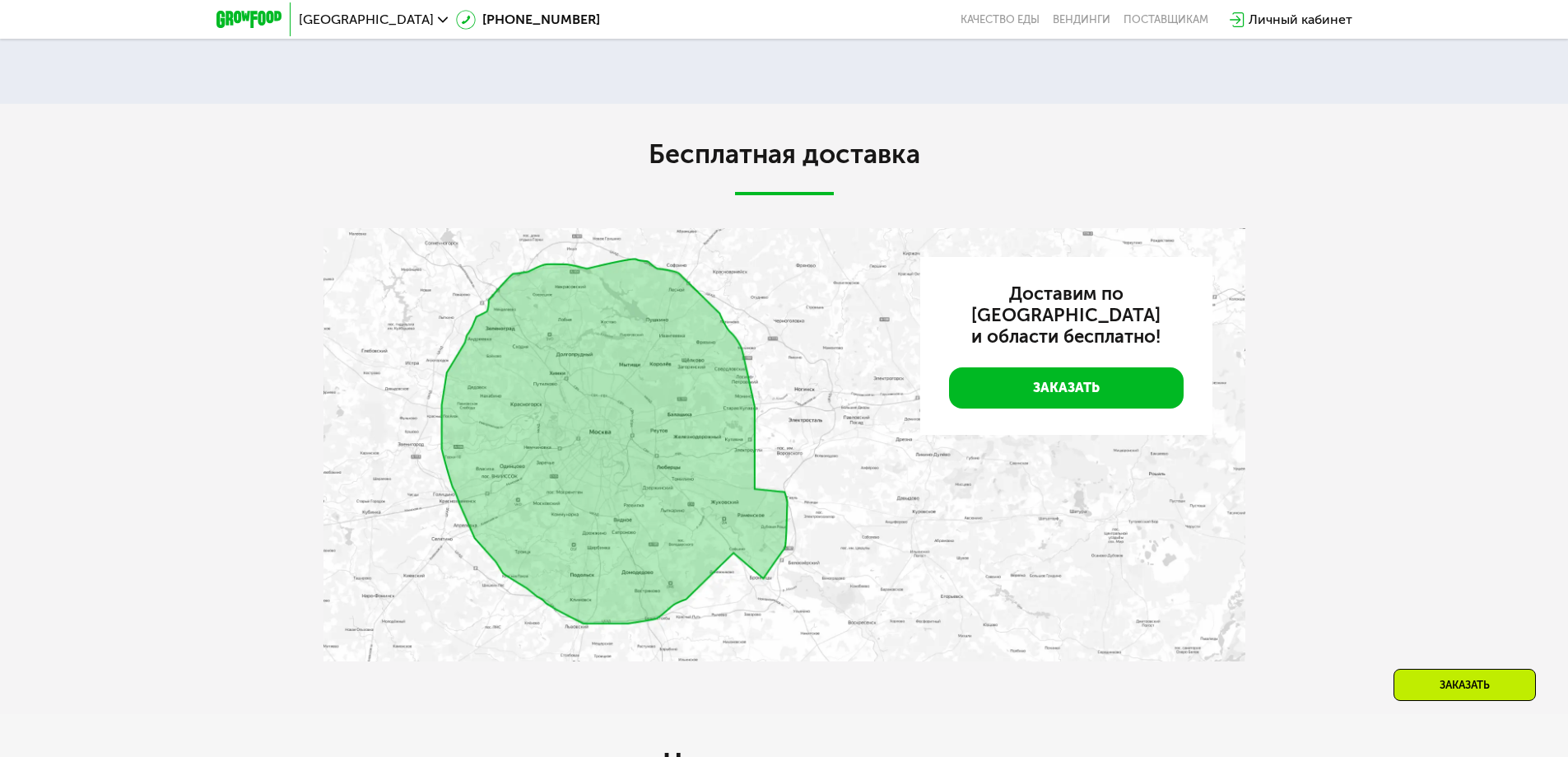
scroll to position [4250, 0]
click at [609, 553] on img at bounding box center [784, 445] width 922 height 433
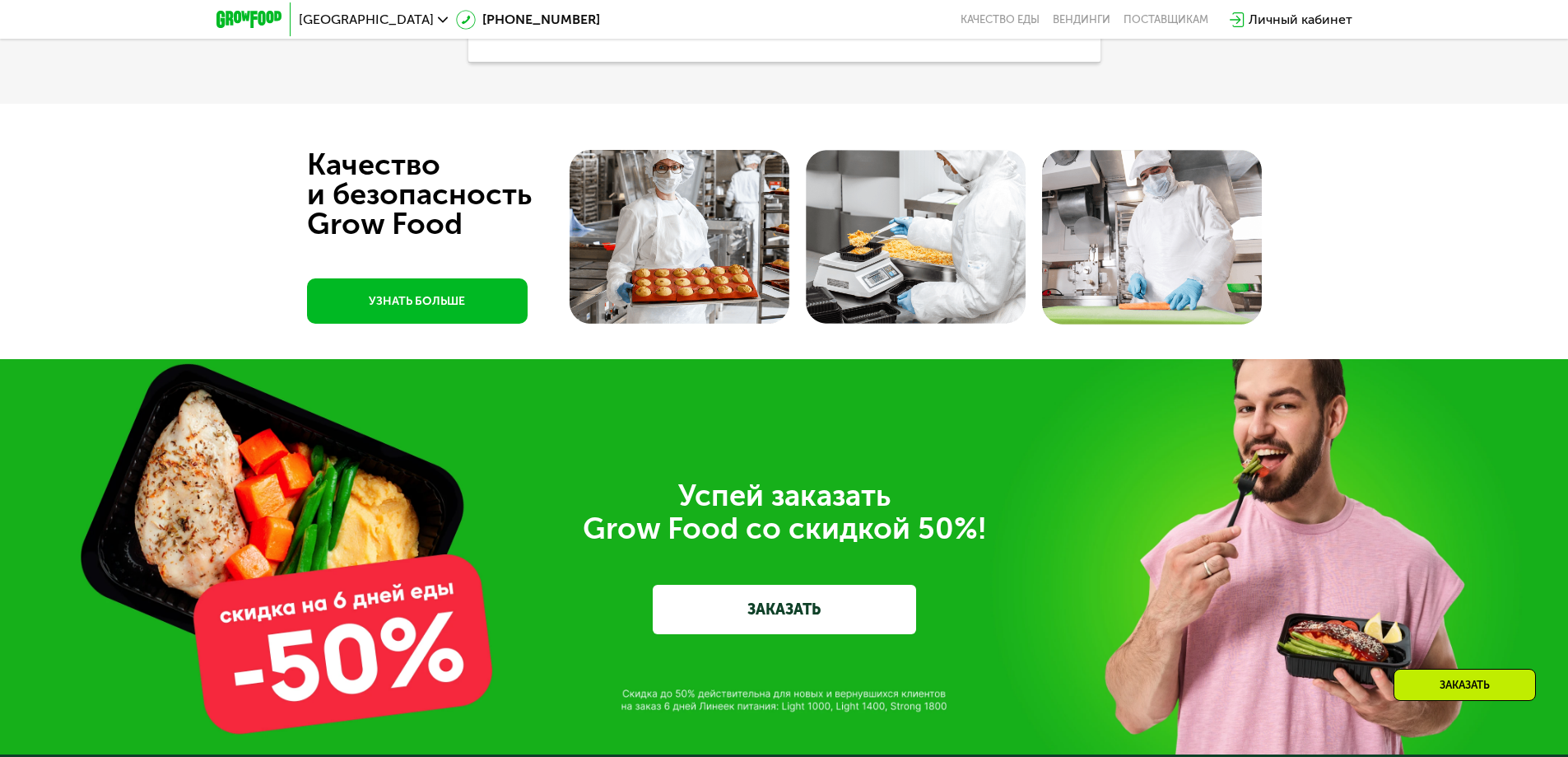
scroll to position [5650, 0]
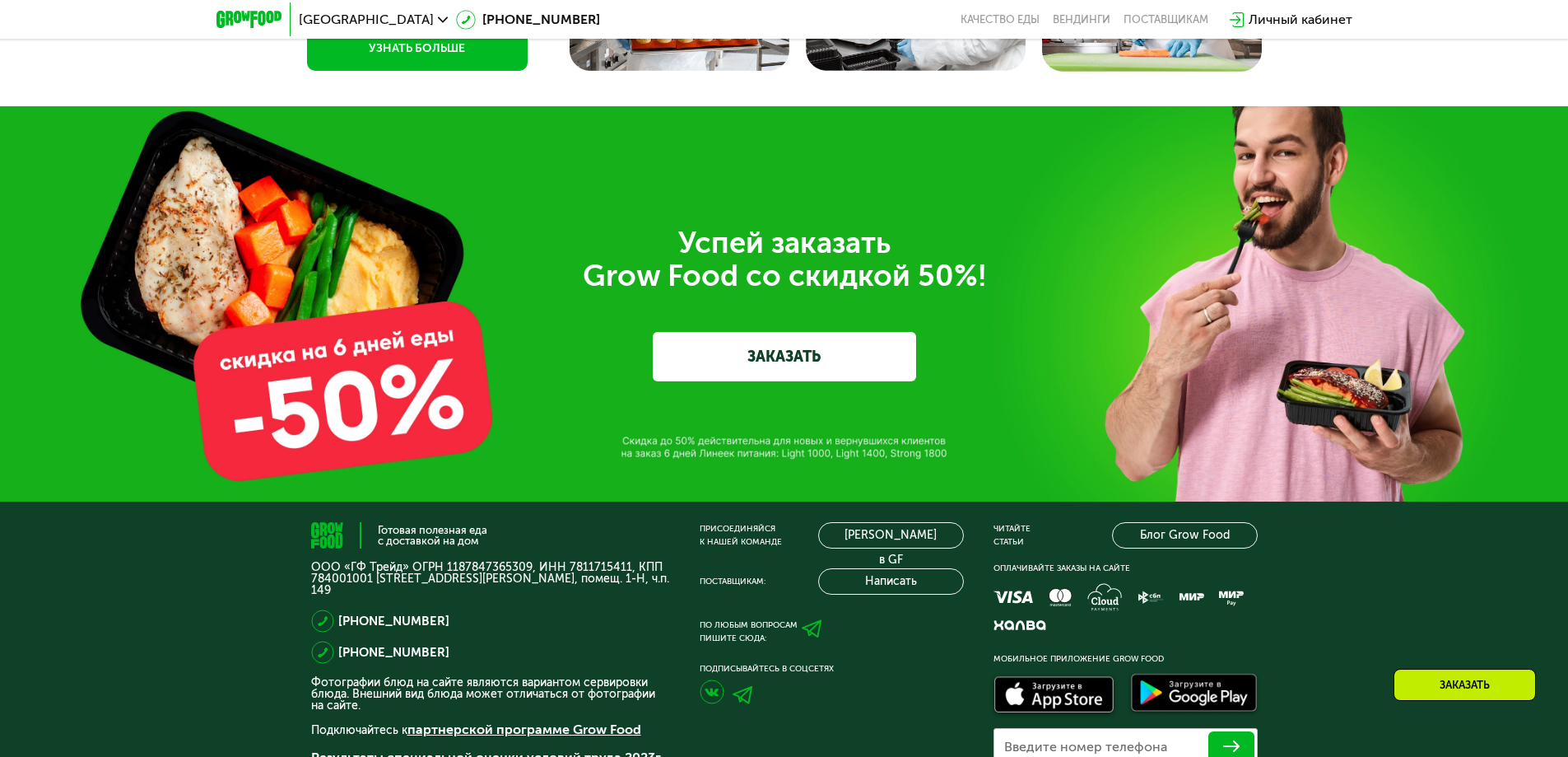
click at [832, 365] on link "ЗАКАЗАТЬ" at bounding box center [784, 356] width 264 height 49
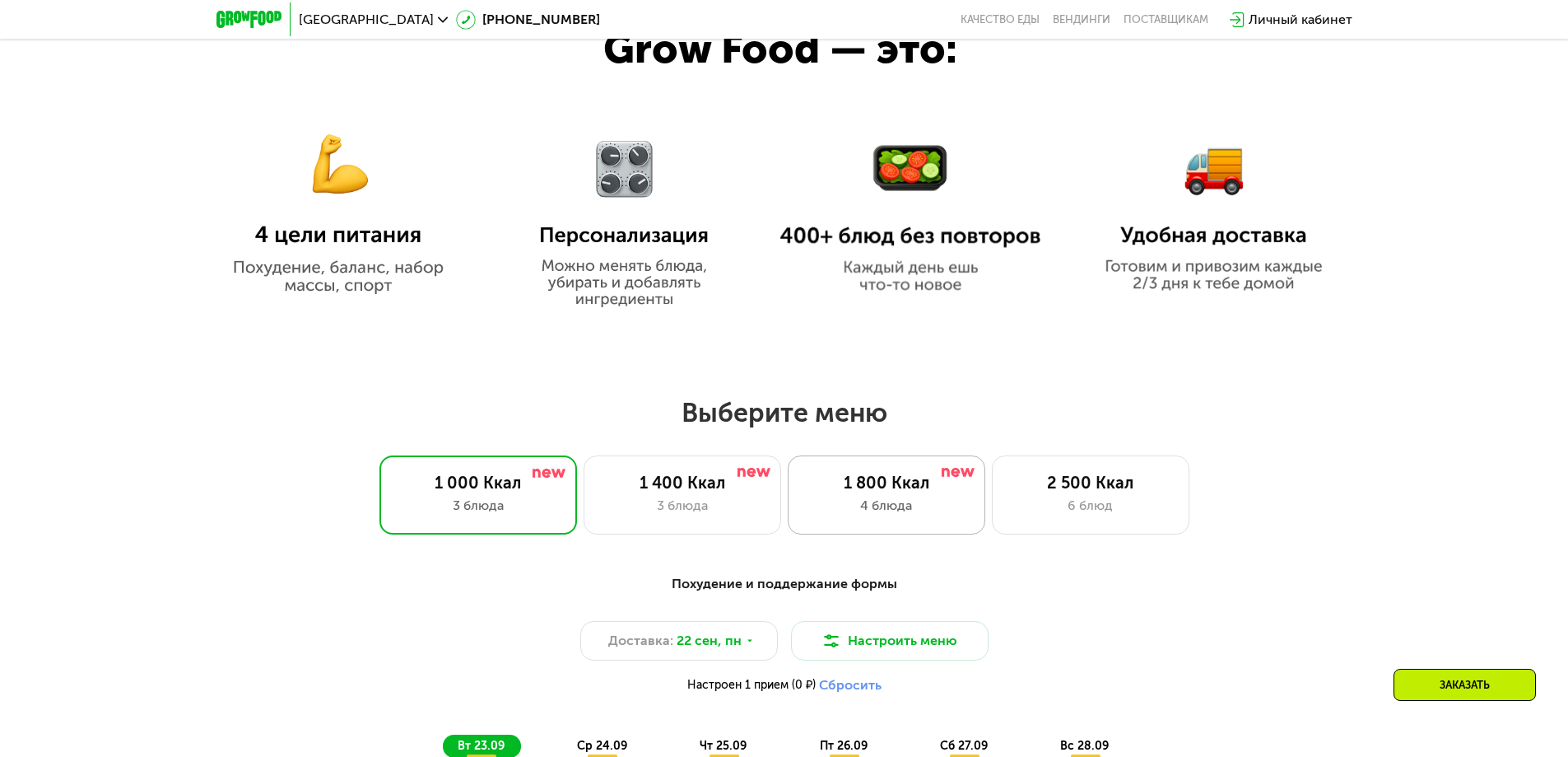
scroll to position [1157, 0]
